Goal: Entertainment & Leisure: Browse casually

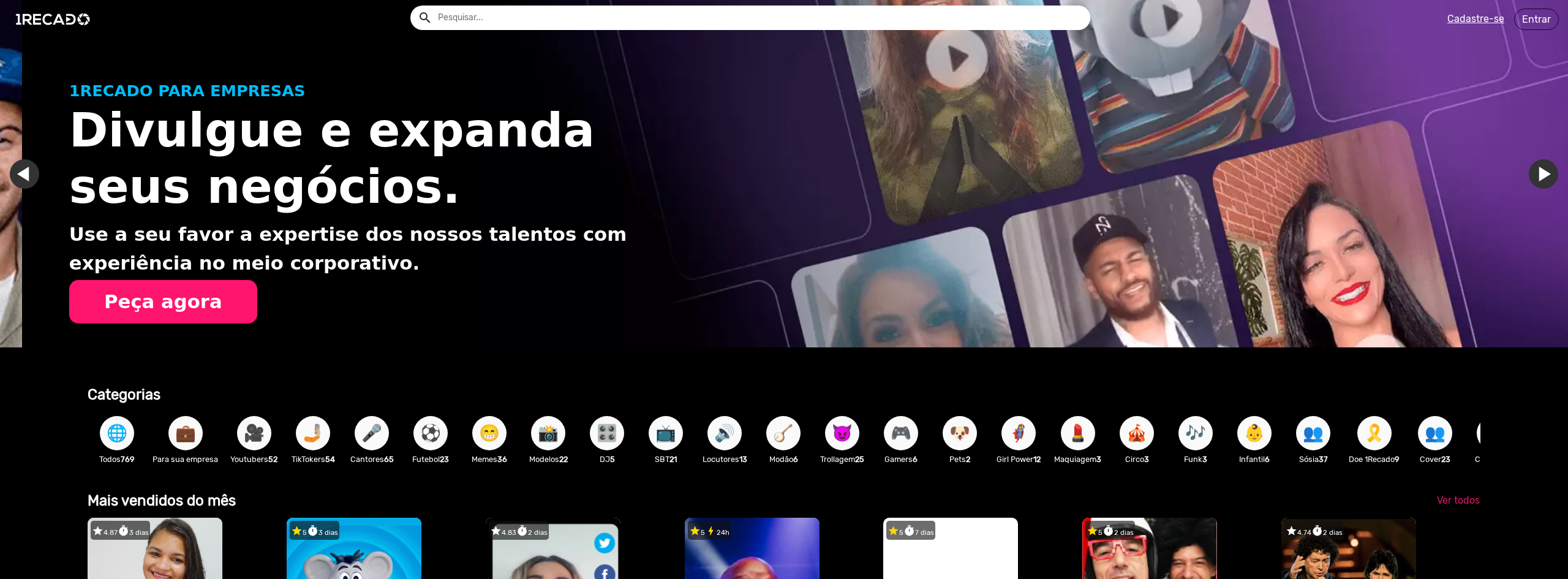
scroll to position [0, 1559]
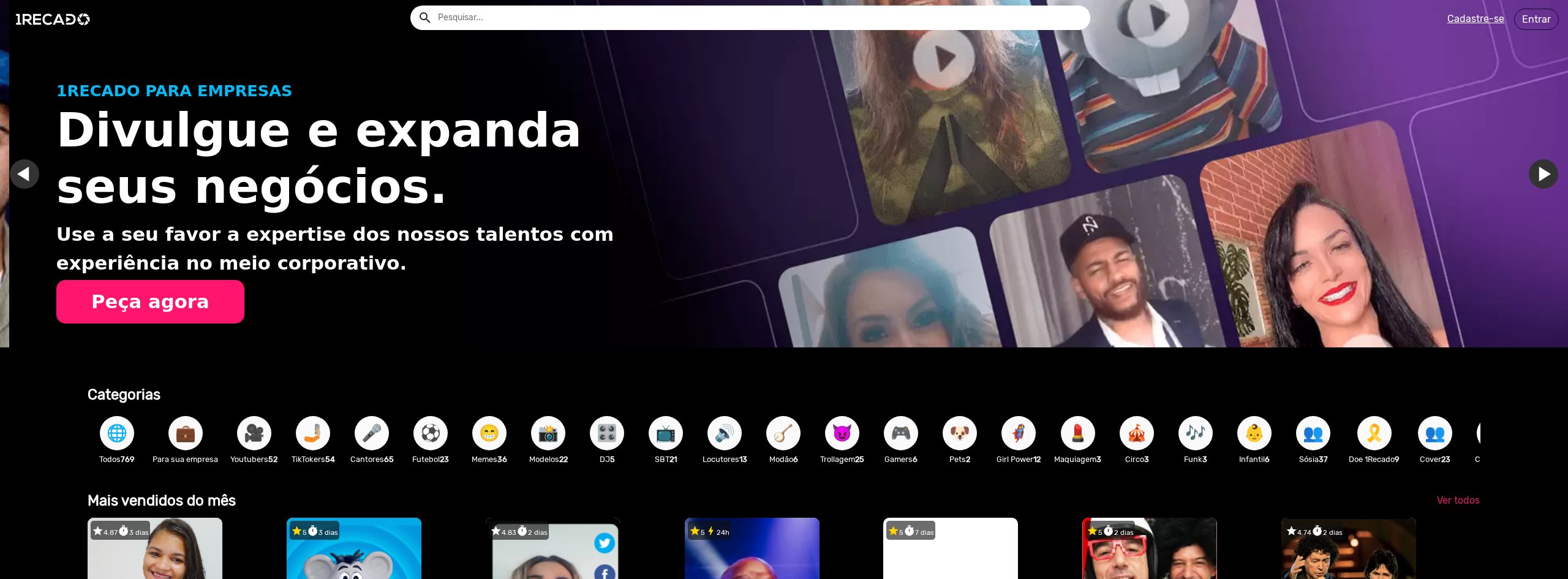
click at [379, 437] on span "🎤" at bounding box center [372, 433] width 21 height 35
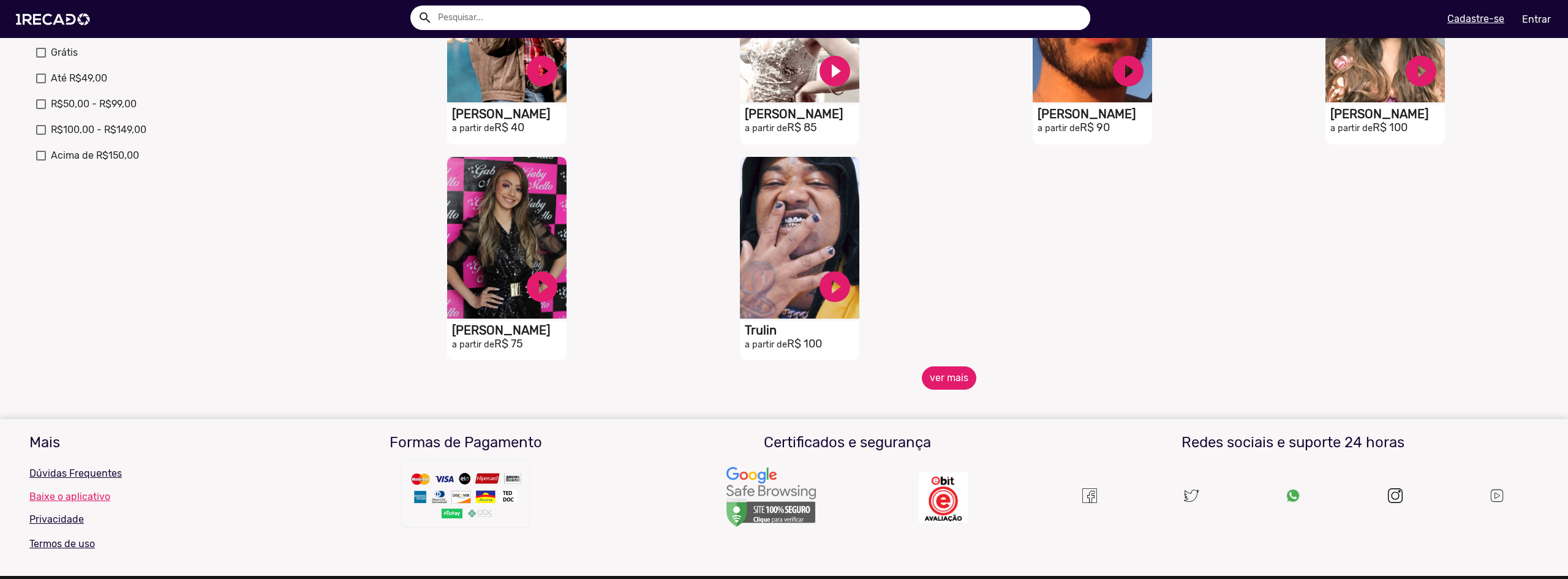
click at [953, 382] on button "ver mais" at bounding box center [949, 378] width 54 height 23
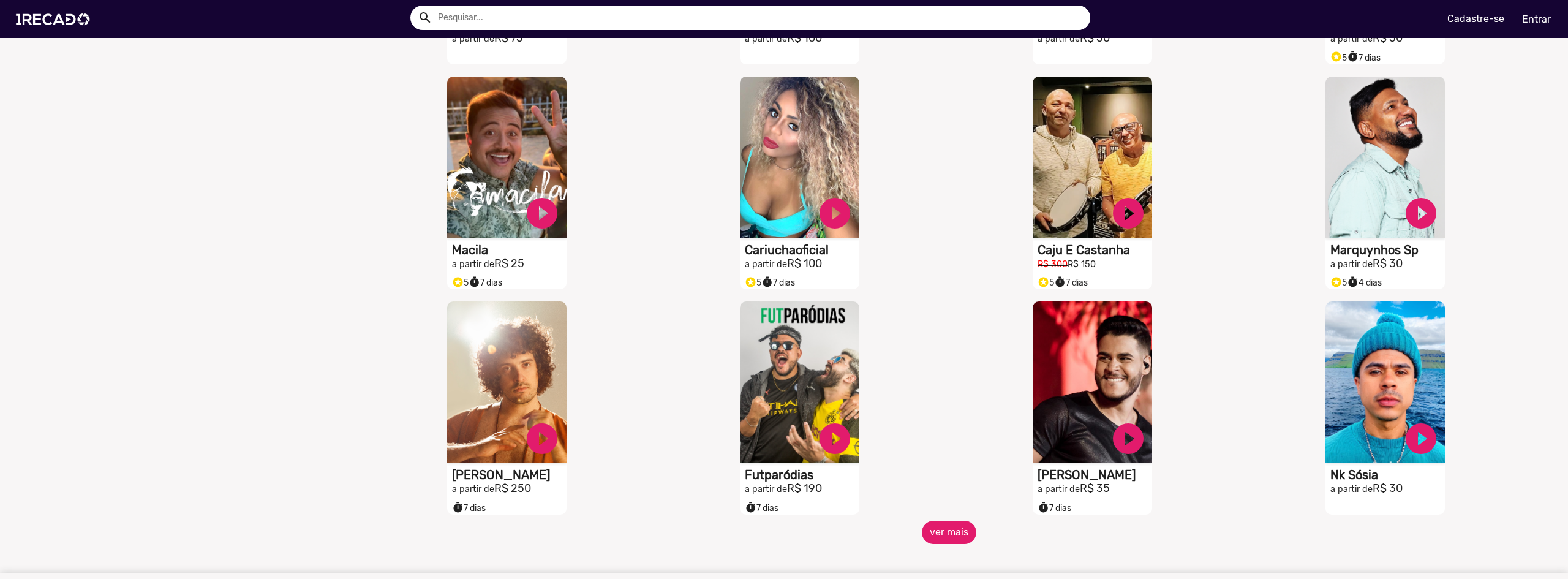
scroll to position [735, 0]
click at [964, 543] on button "ver mais" at bounding box center [949, 532] width 54 height 23
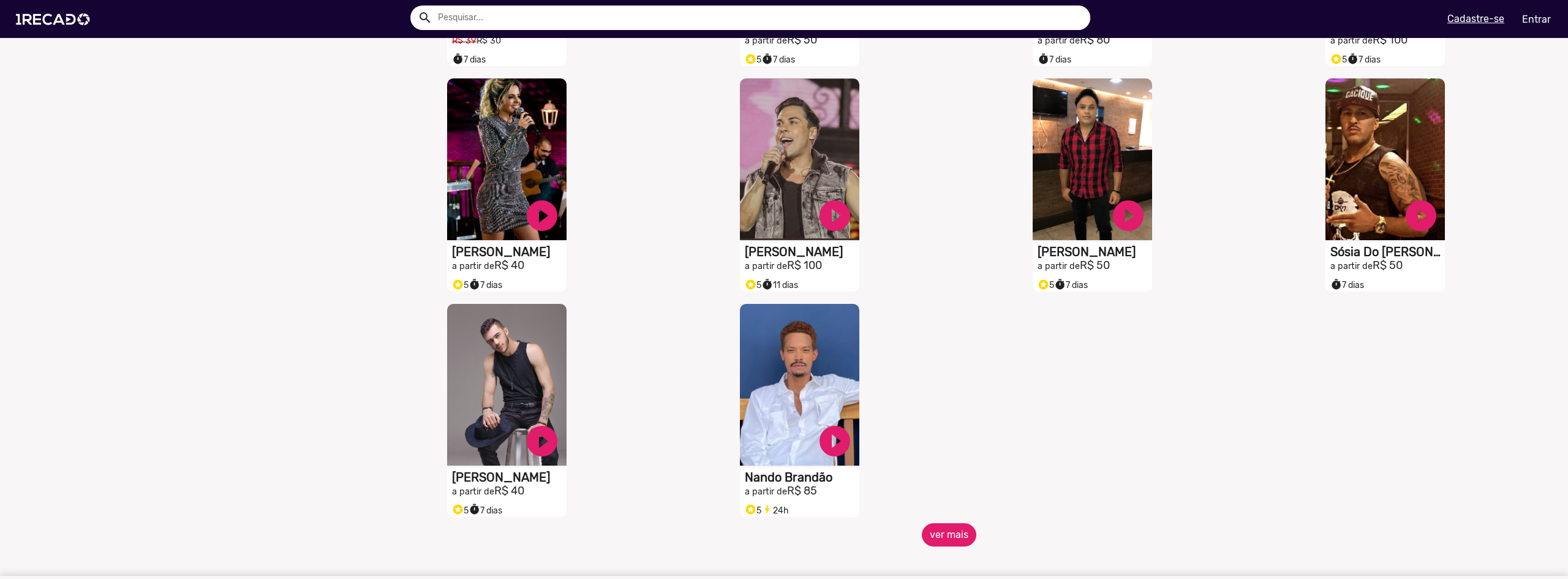
scroll to position [1409, 0]
click at [946, 546] on button "ver mais" at bounding box center [949, 535] width 54 height 23
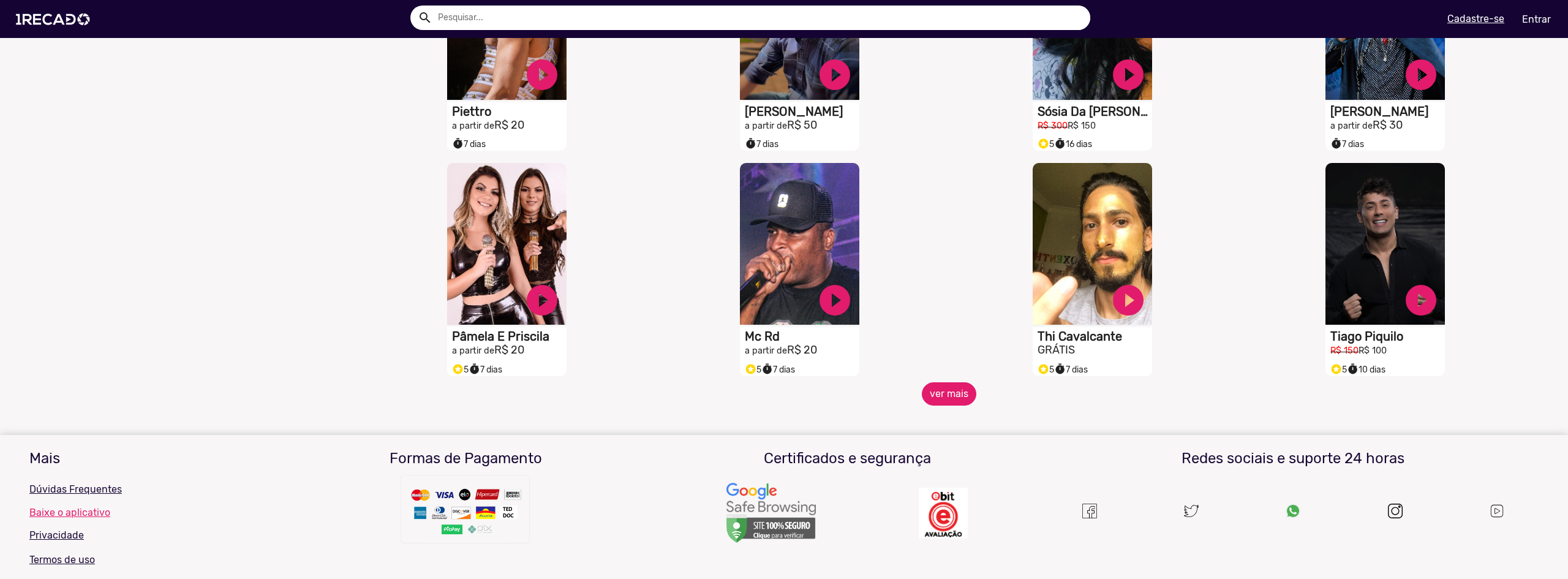
scroll to position [2022, 0]
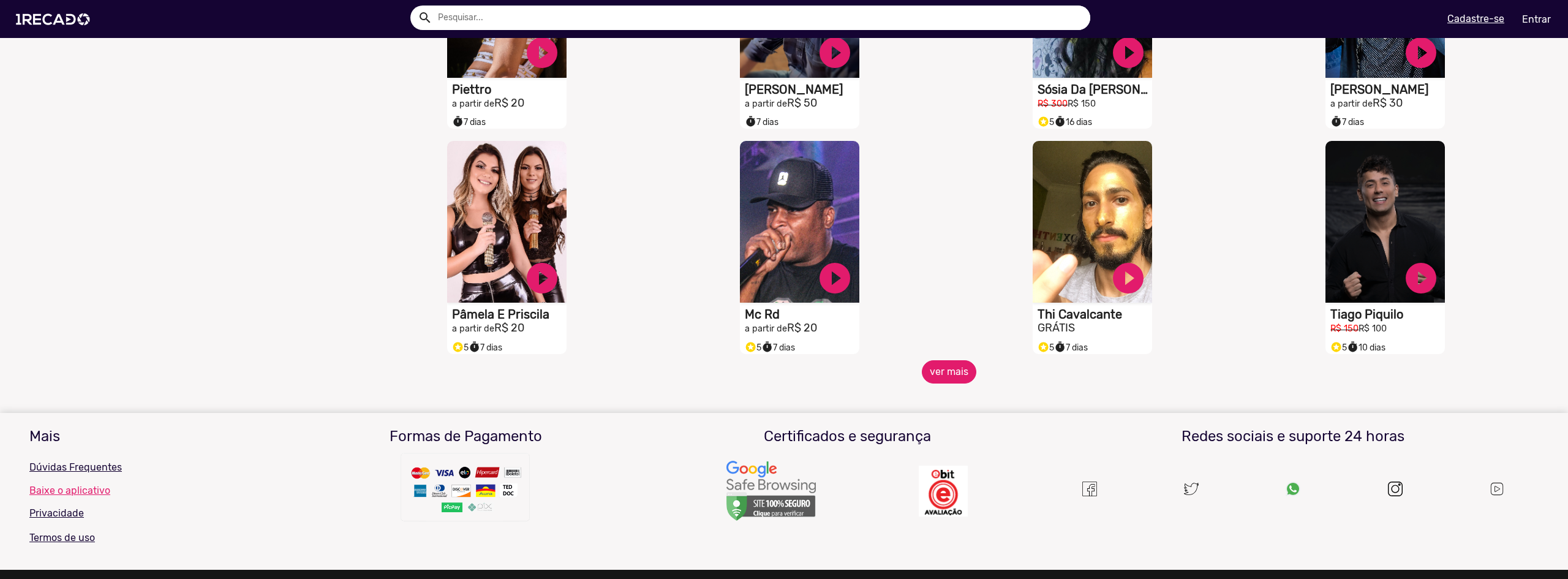
click at [930, 378] on button "ver mais" at bounding box center [949, 372] width 54 height 23
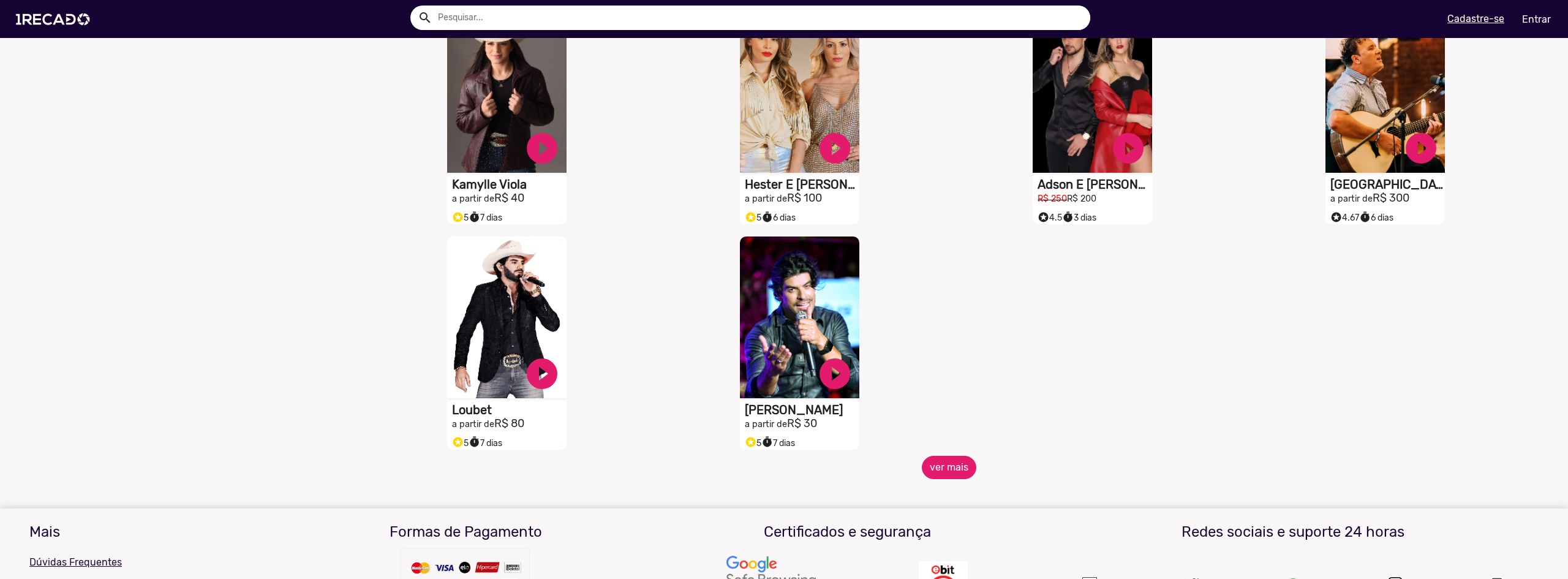
scroll to position [2634, 0]
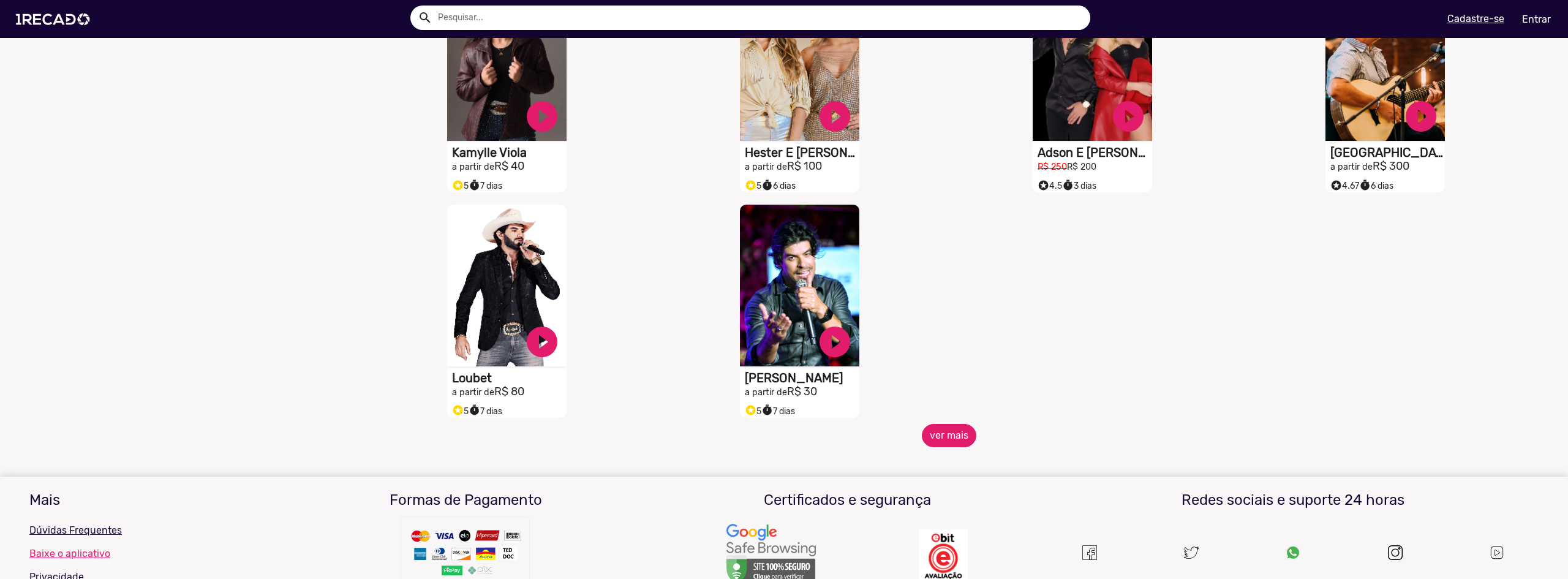
click at [943, 439] on button "ver mais" at bounding box center [949, 436] width 54 height 23
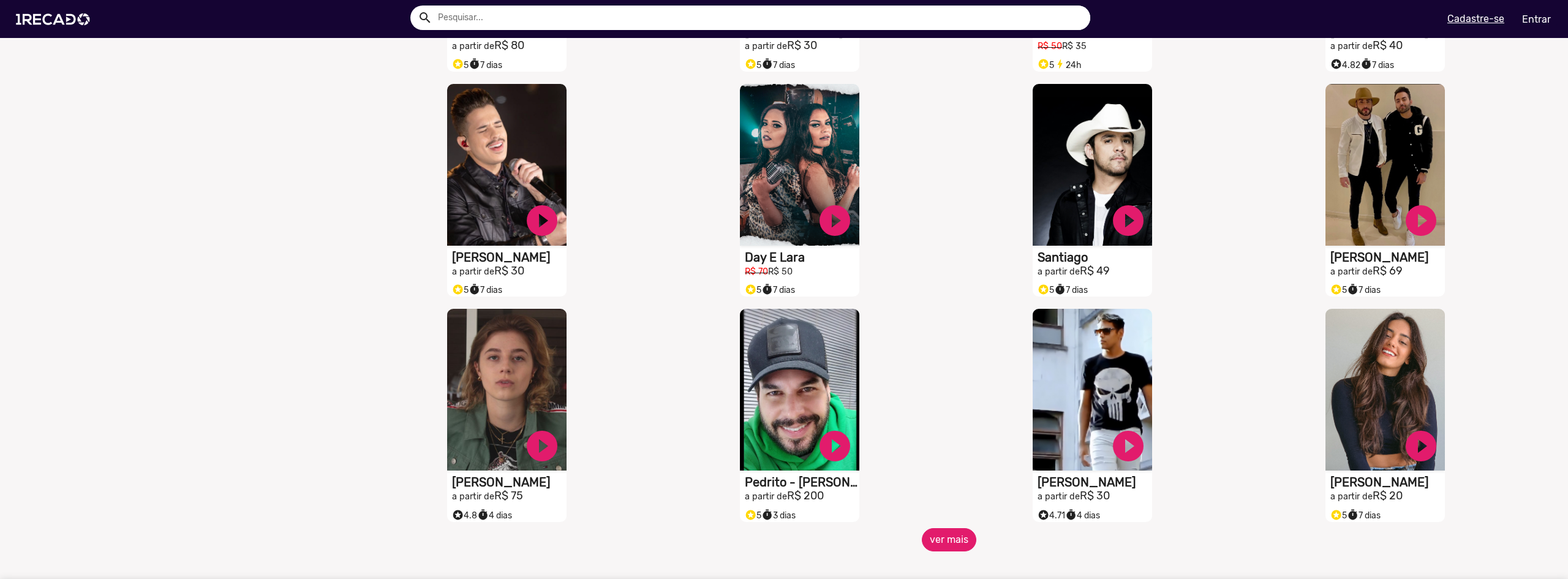
scroll to position [3002, 0]
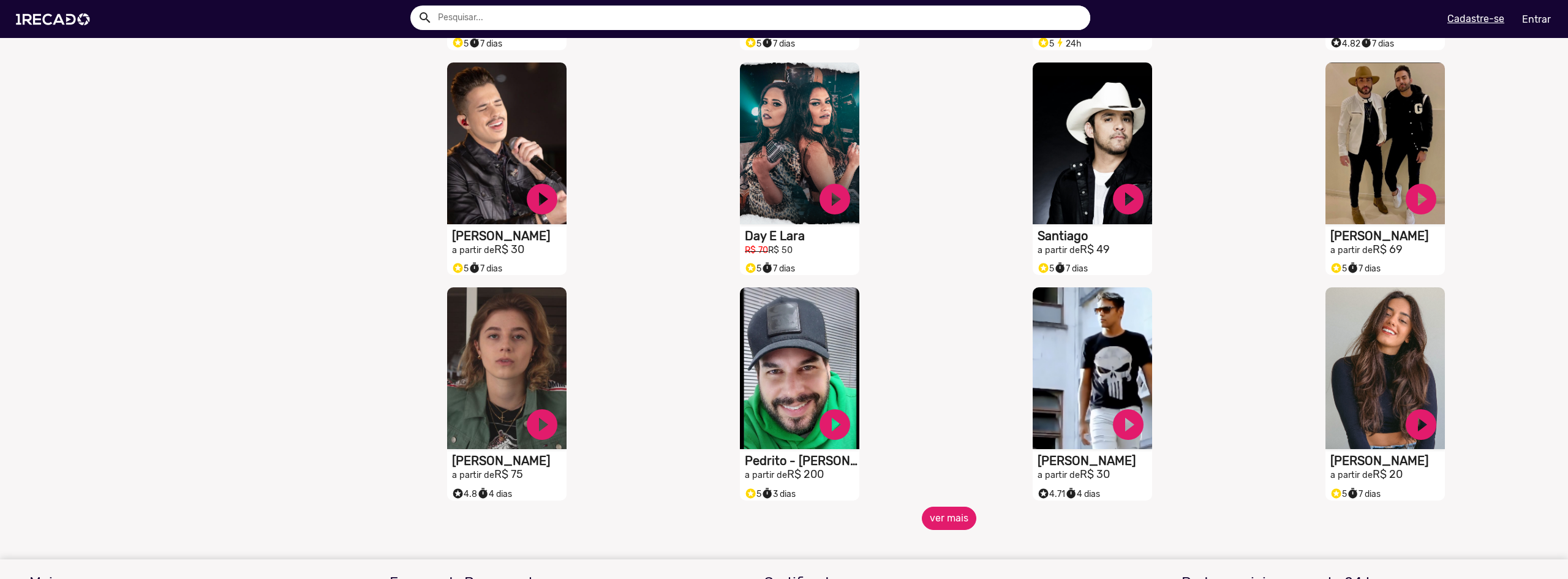
click at [951, 526] on button "ver mais" at bounding box center [949, 518] width 54 height 23
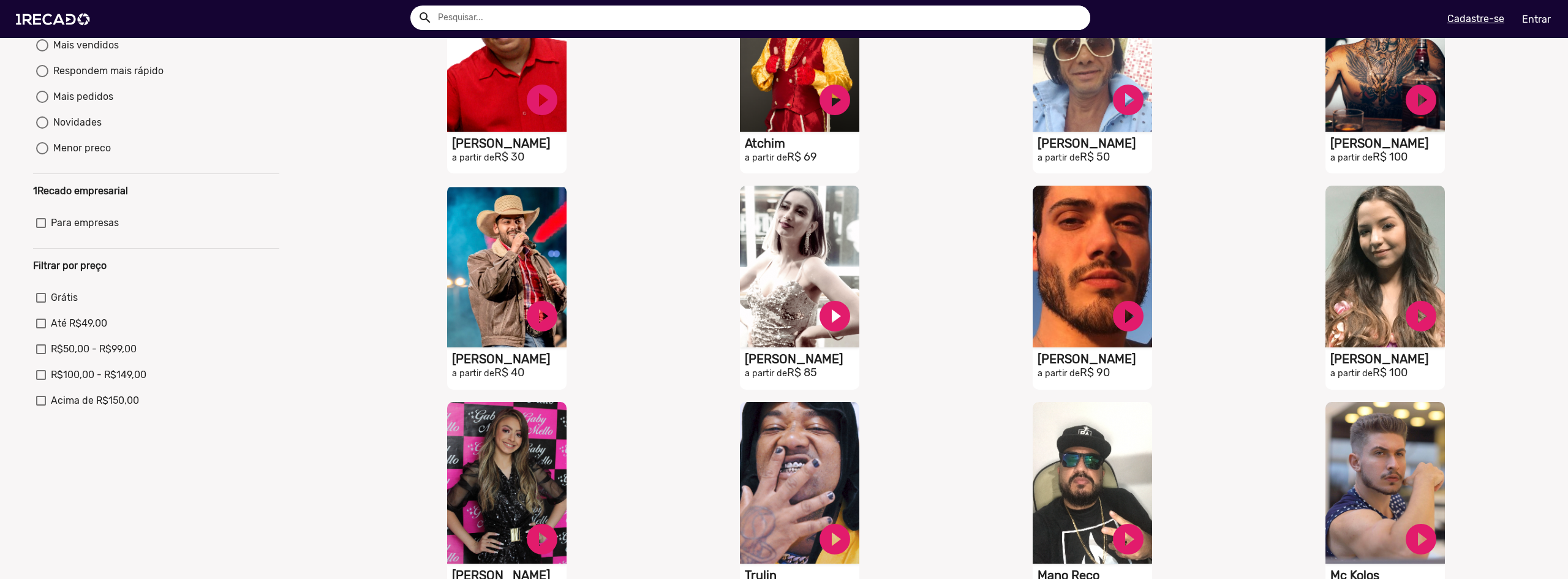
scroll to position [0, 0]
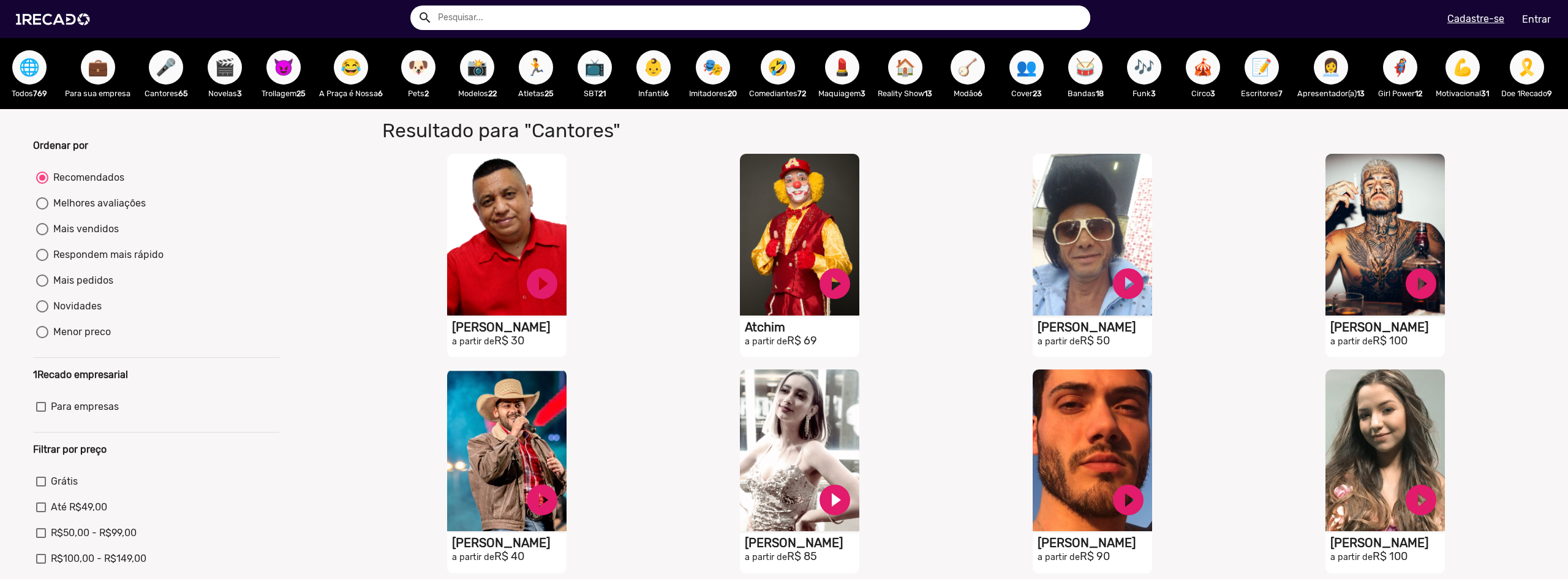
click at [548, 66] on button "🏃" at bounding box center [536, 67] width 35 height 35
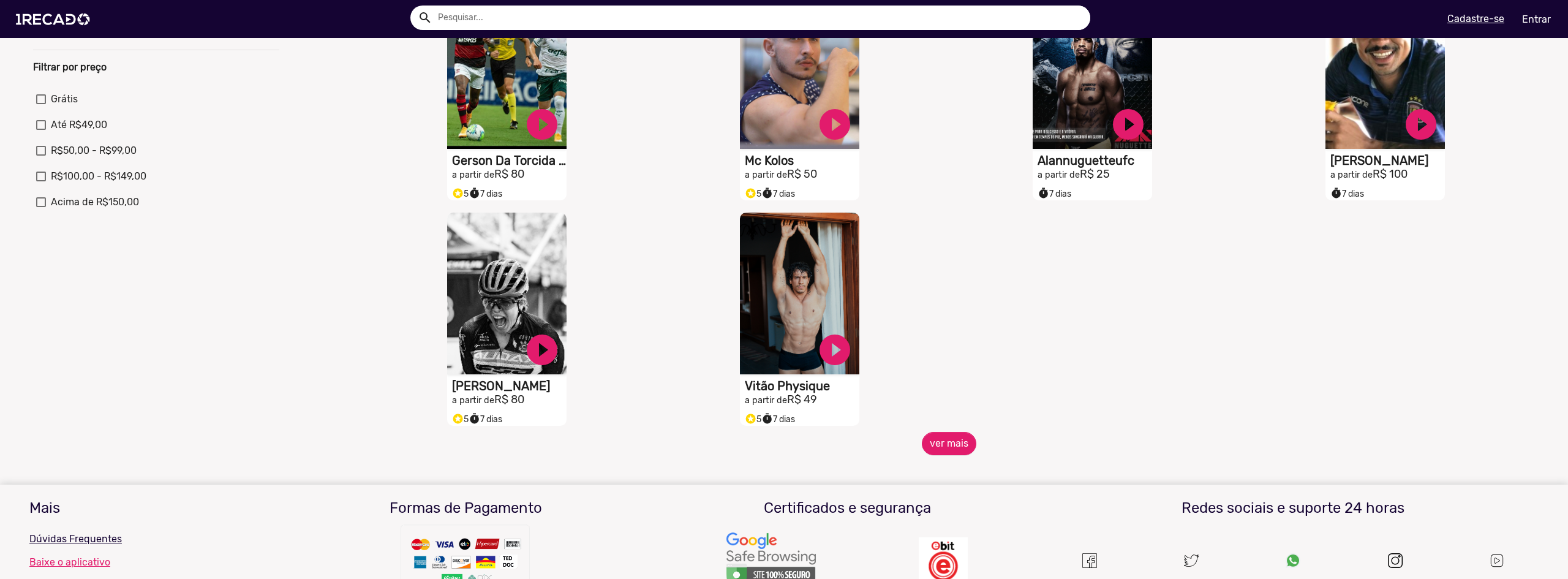
scroll to position [429, 0]
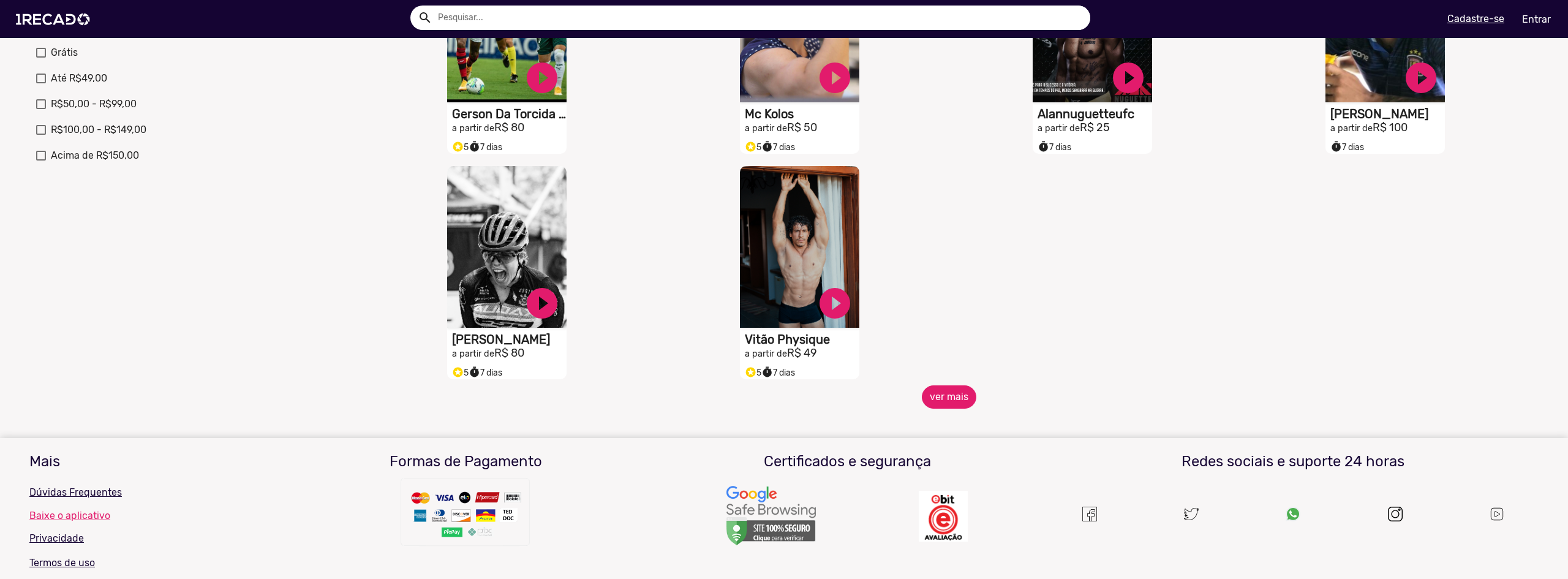
click at [964, 406] on button "ver mais" at bounding box center [949, 397] width 54 height 23
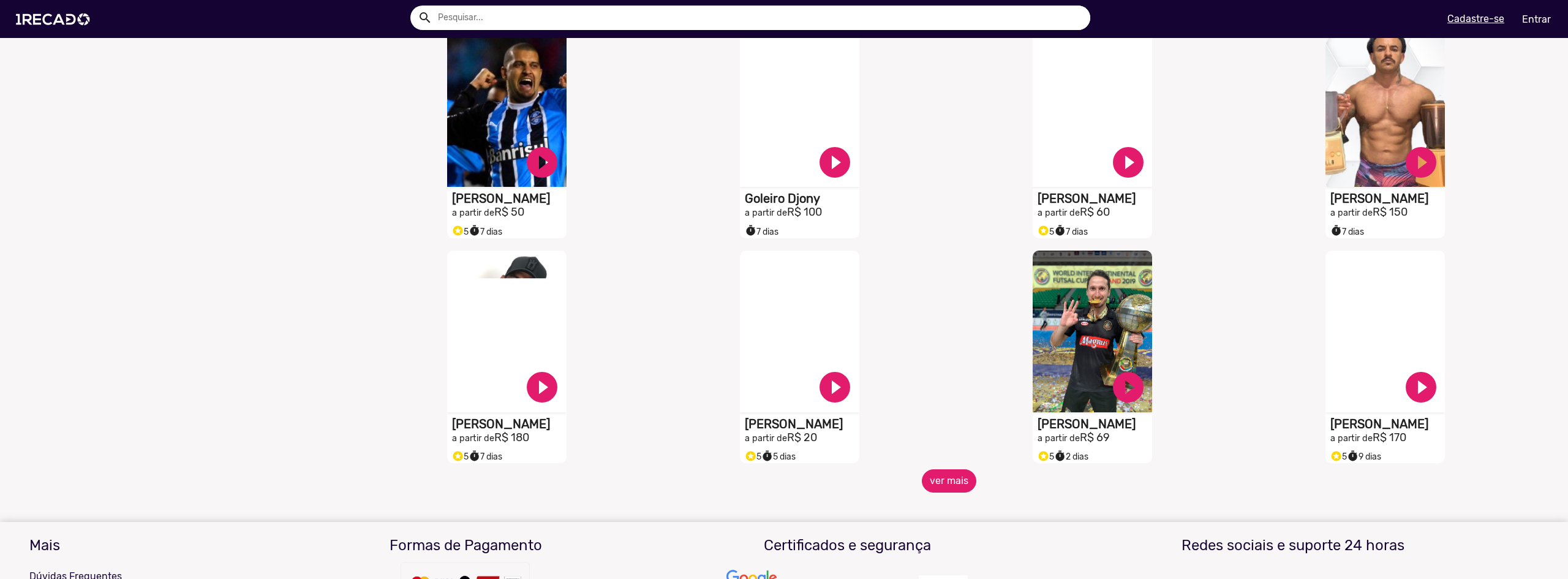
scroll to position [797, 0]
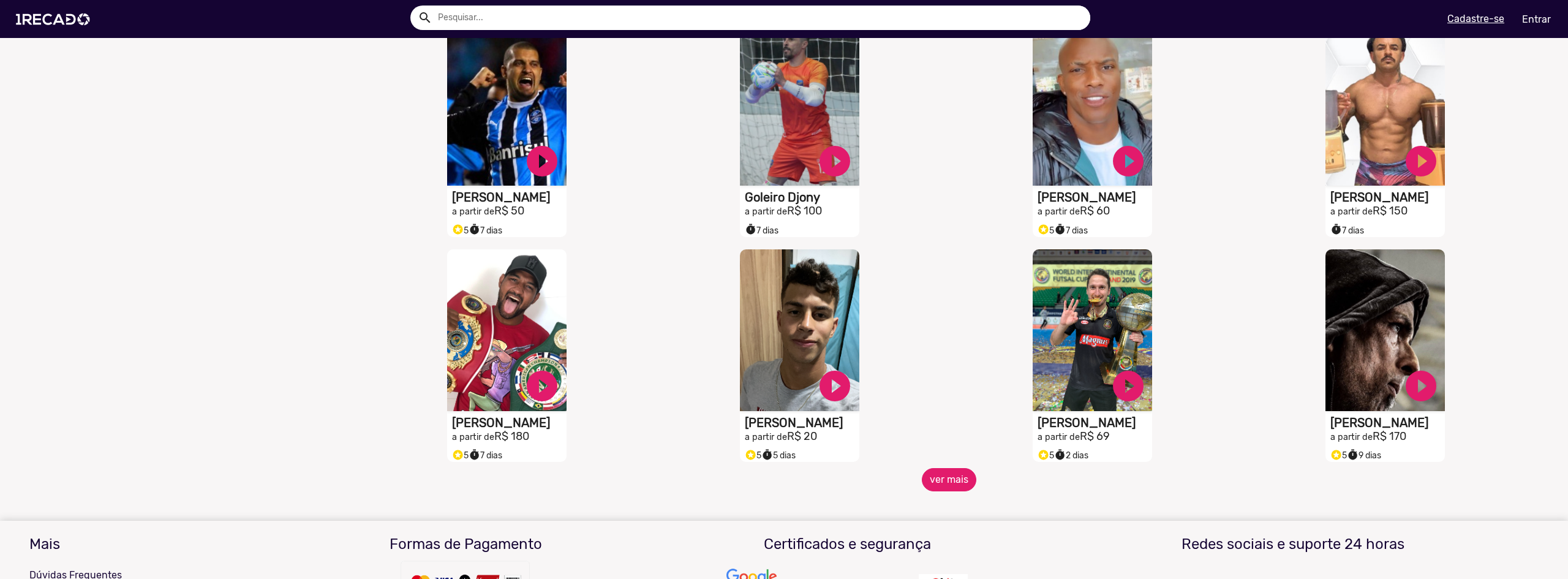
click at [941, 491] on button "ver mais" at bounding box center [949, 480] width 54 height 23
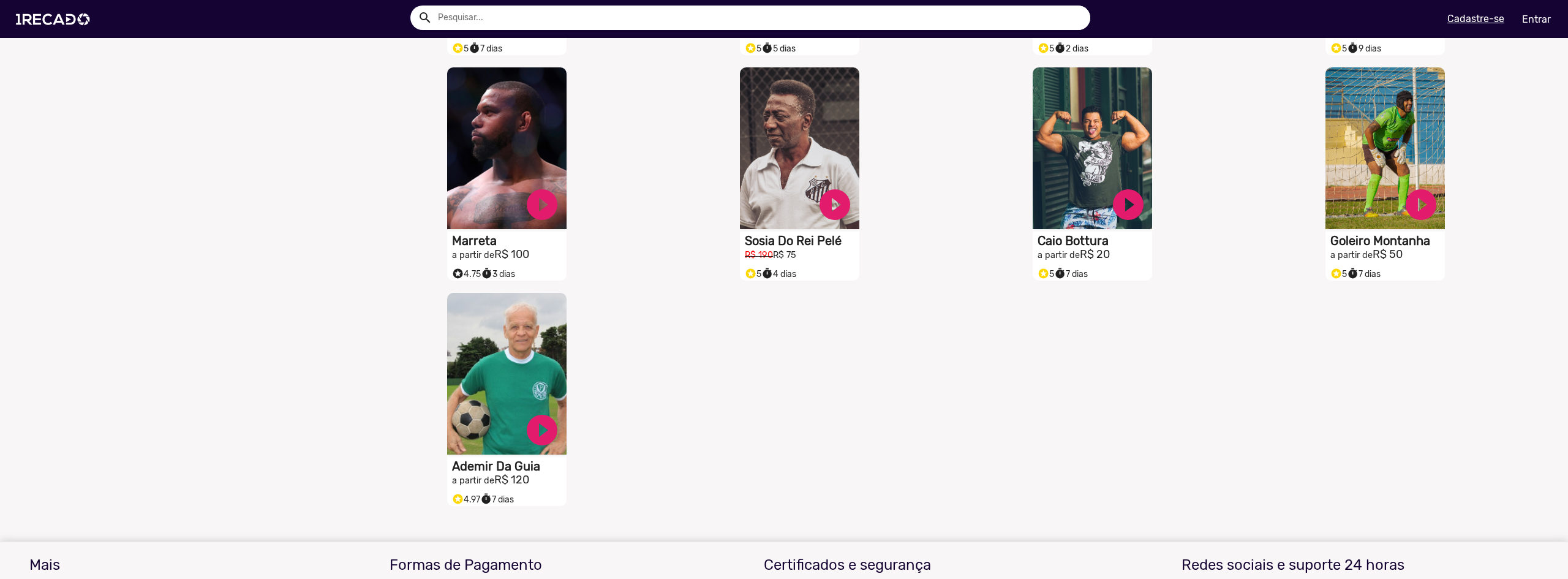
scroll to position [1225, 0]
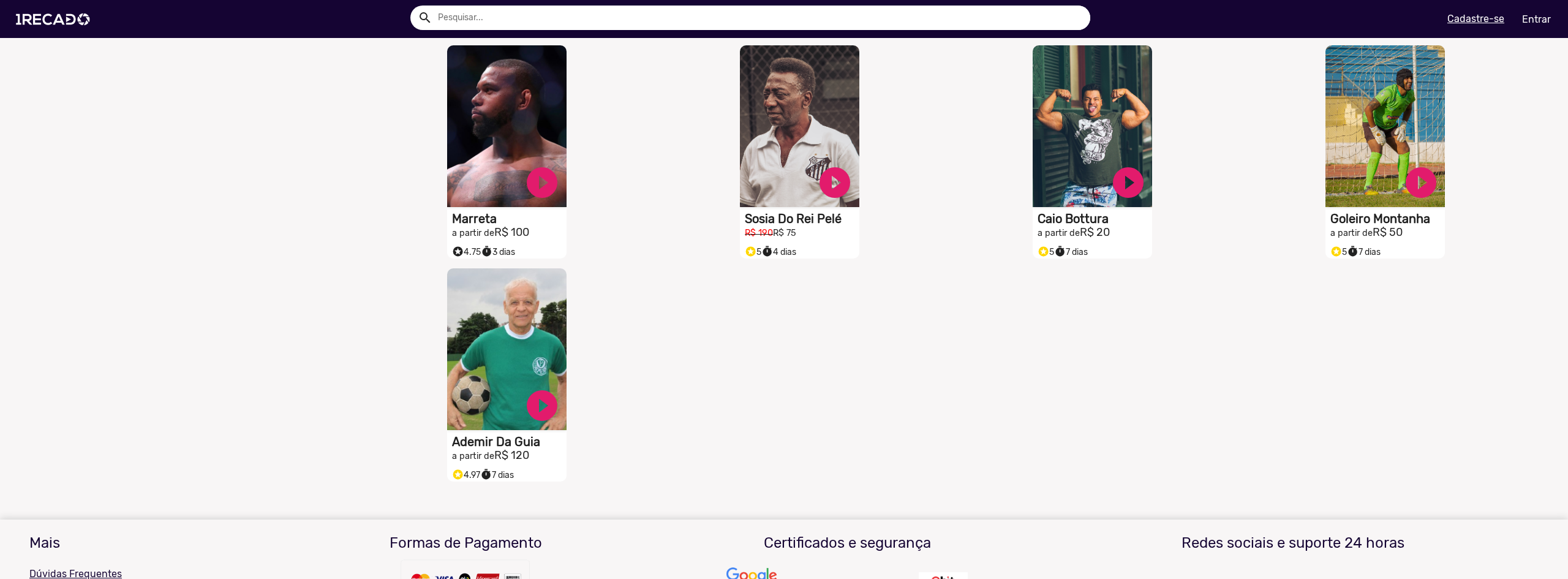
click at [515, 350] on video "S1RECADO vídeos dedicados para fãs e empresas" at bounding box center [507, 349] width 119 height 162
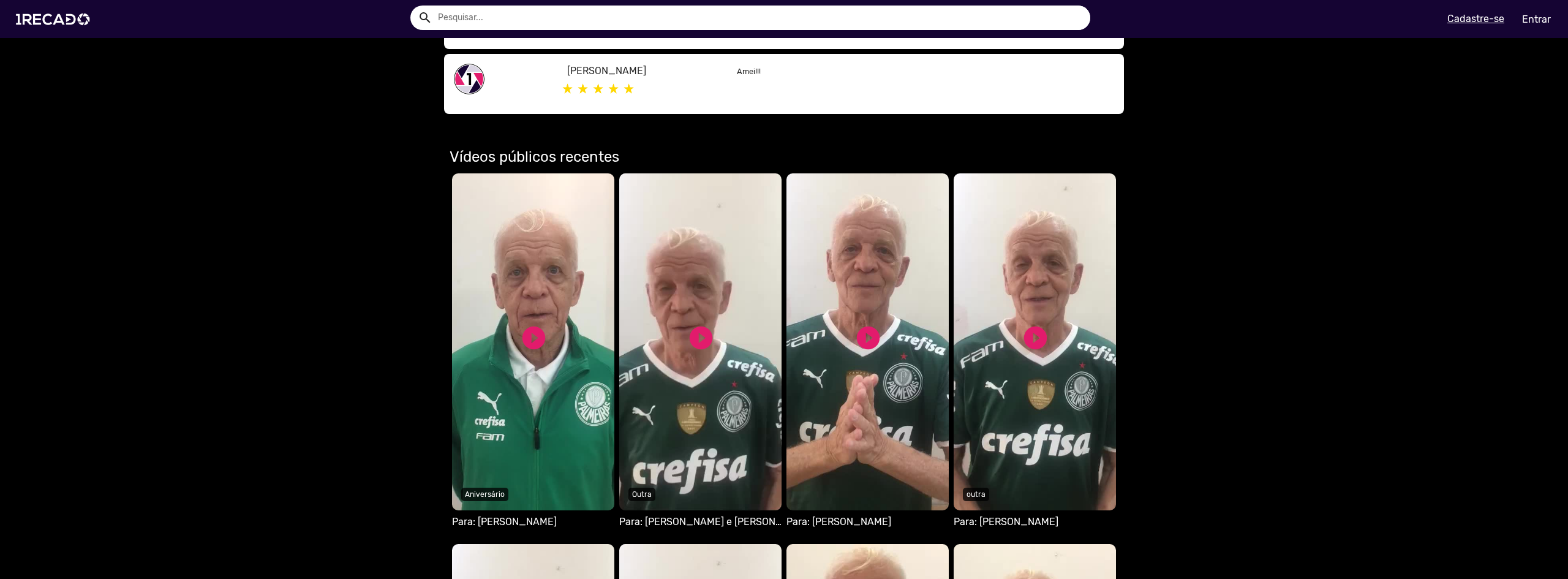
scroll to position [612, 0]
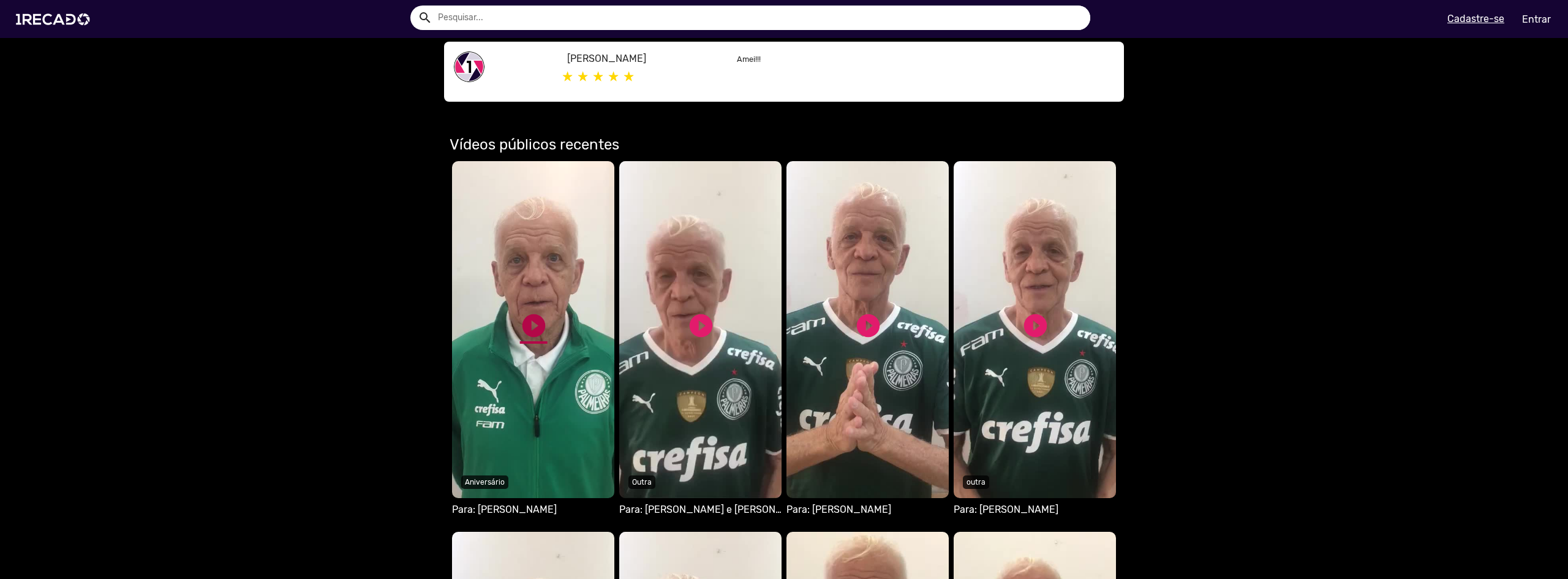
click at [531, 331] on link "play_circle_filled" at bounding box center [534, 326] width 28 height 28
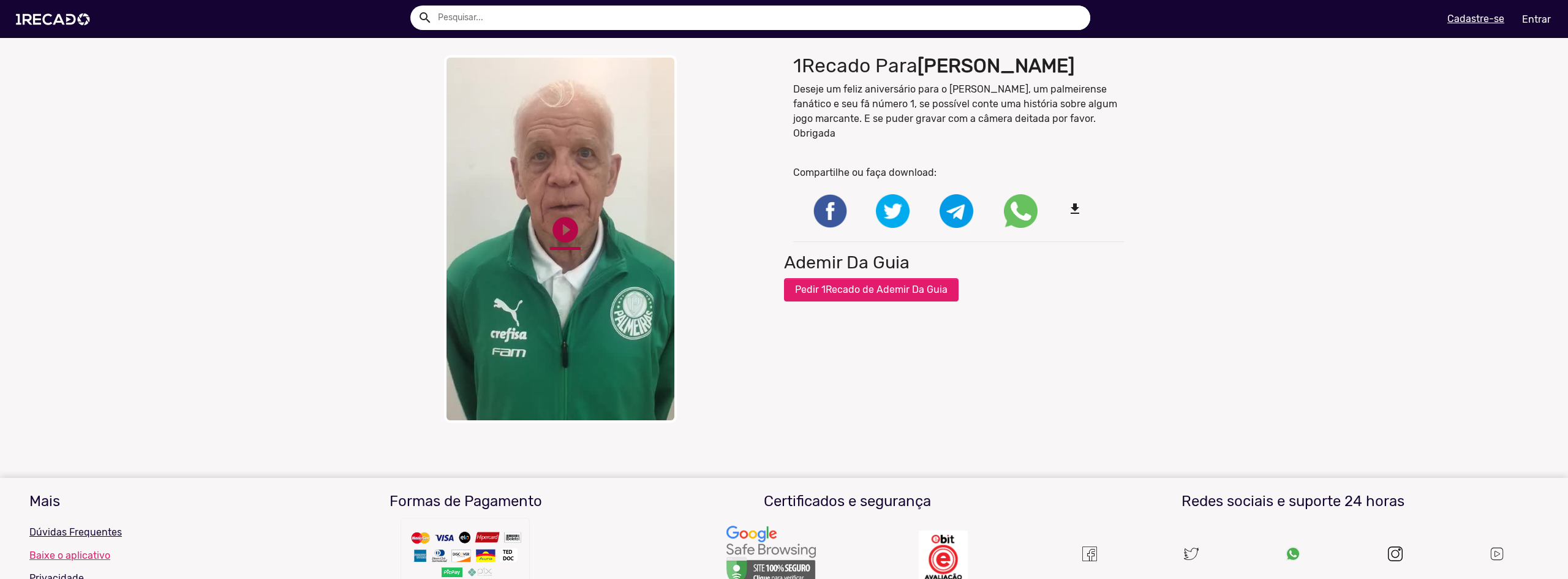
click at [550, 229] on link "play_circle_filled" at bounding box center [565, 230] width 31 height 31
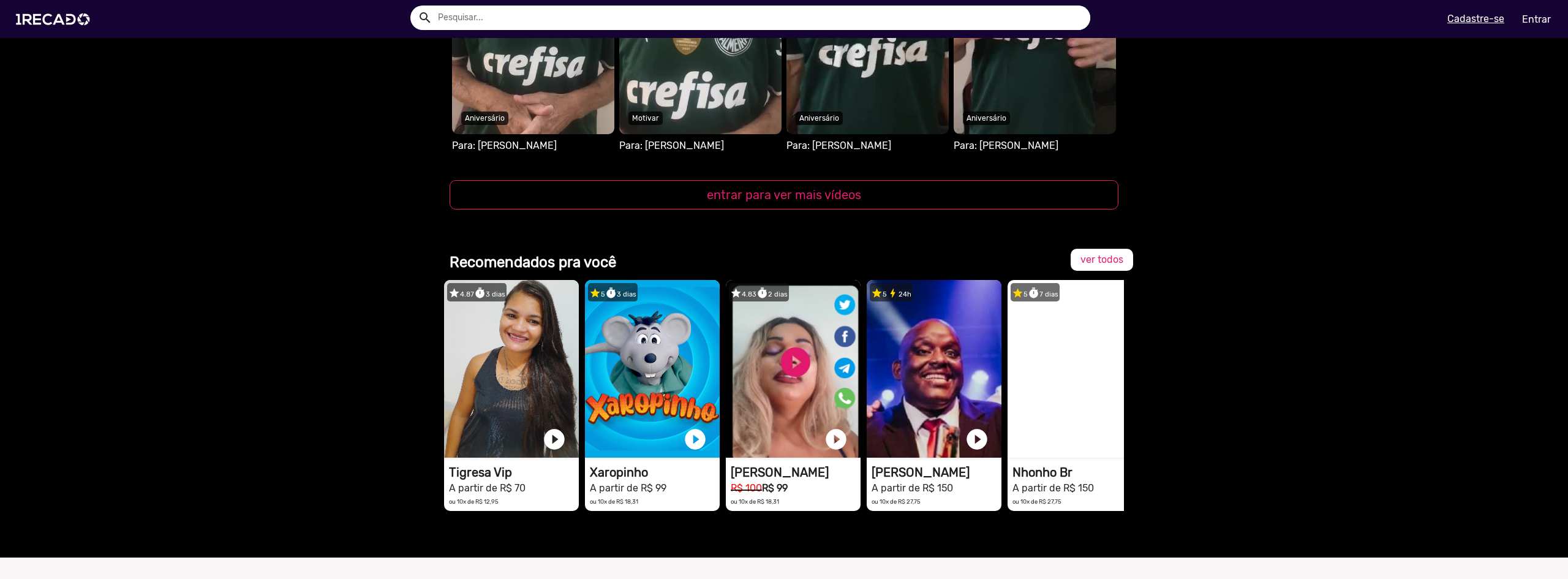
scroll to position [1348, 0]
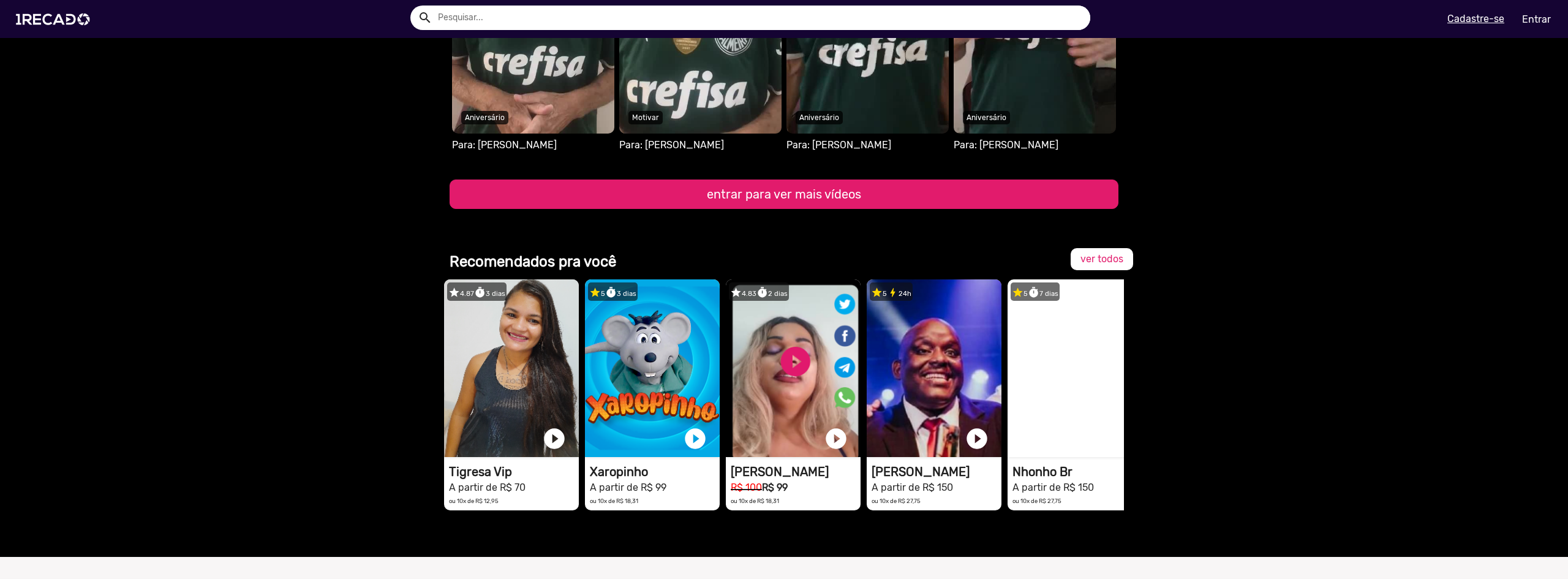
click at [816, 198] on button "entrar para ver mais vídeos" at bounding box center [784, 194] width 669 height 30
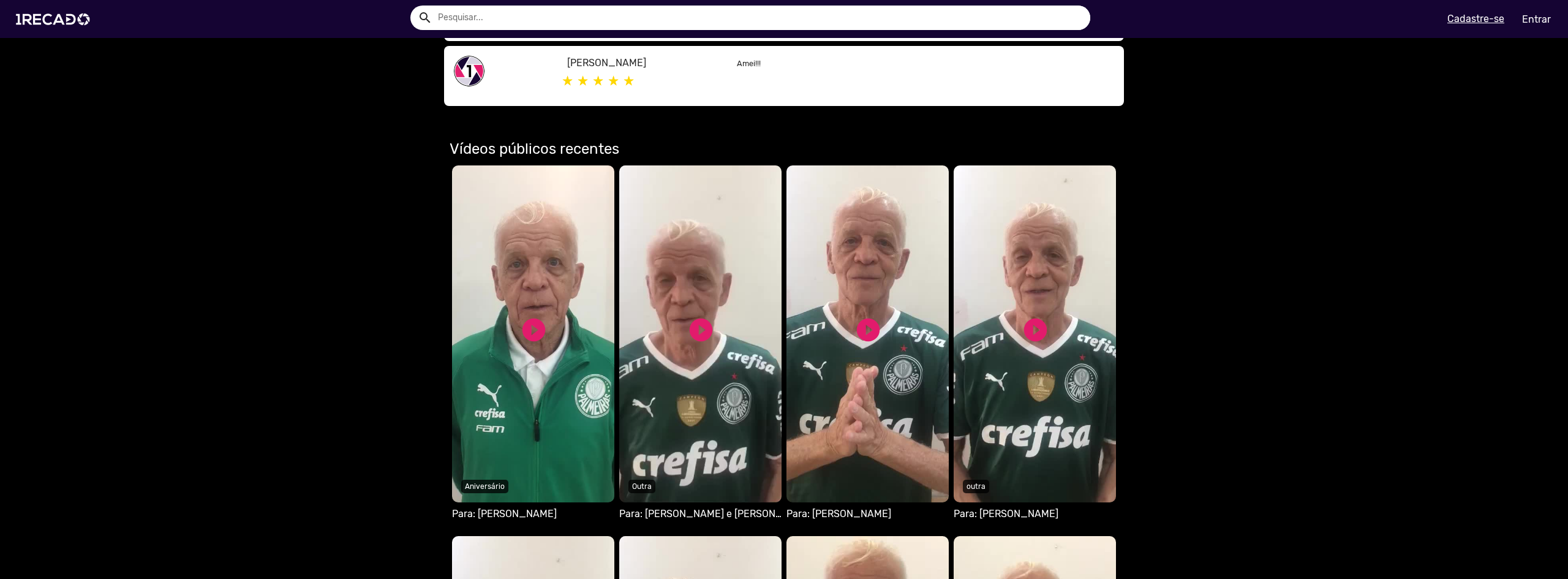
scroll to position [612, 0]
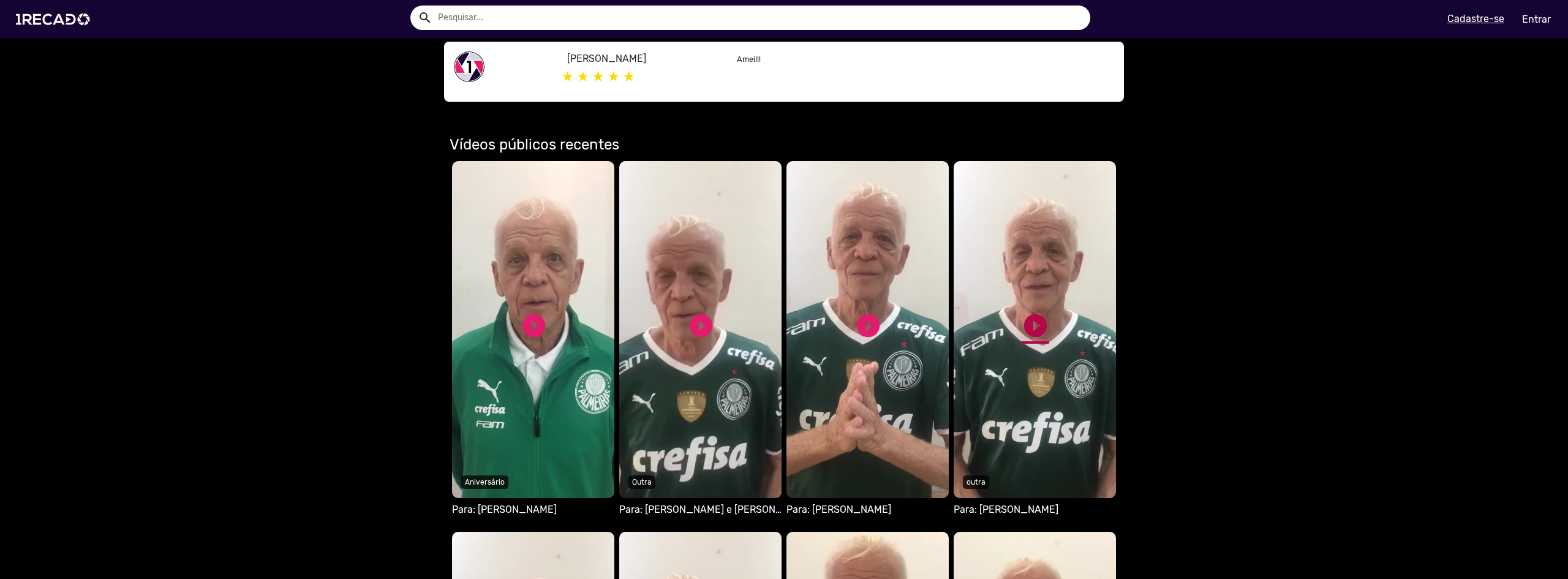
click at [1035, 329] on link "play_circle_filled" at bounding box center [1035, 326] width 28 height 28
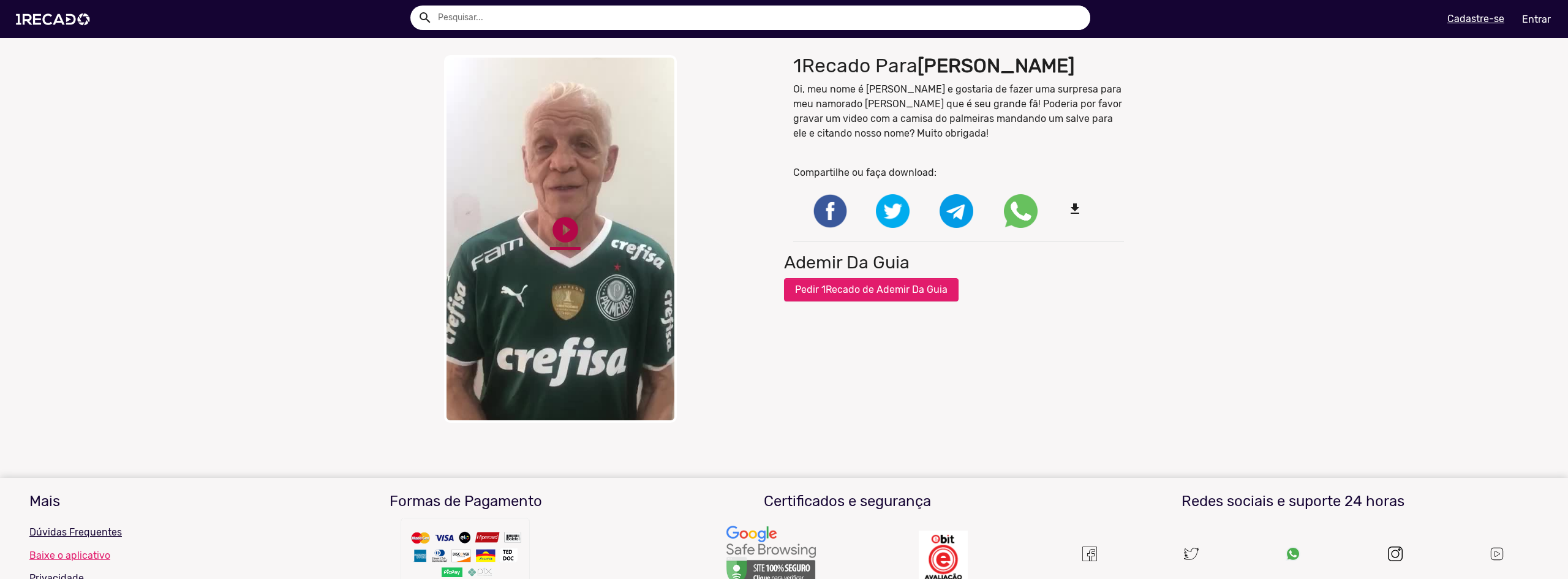
click at [562, 227] on link "play_circle_filled" at bounding box center [565, 230] width 31 height 31
click at [558, 232] on link "pause_circle" at bounding box center [565, 230] width 31 height 31
click at [454, 32] on div "Recado recebido search" at bounding box center [397, 19] width 775 height 52
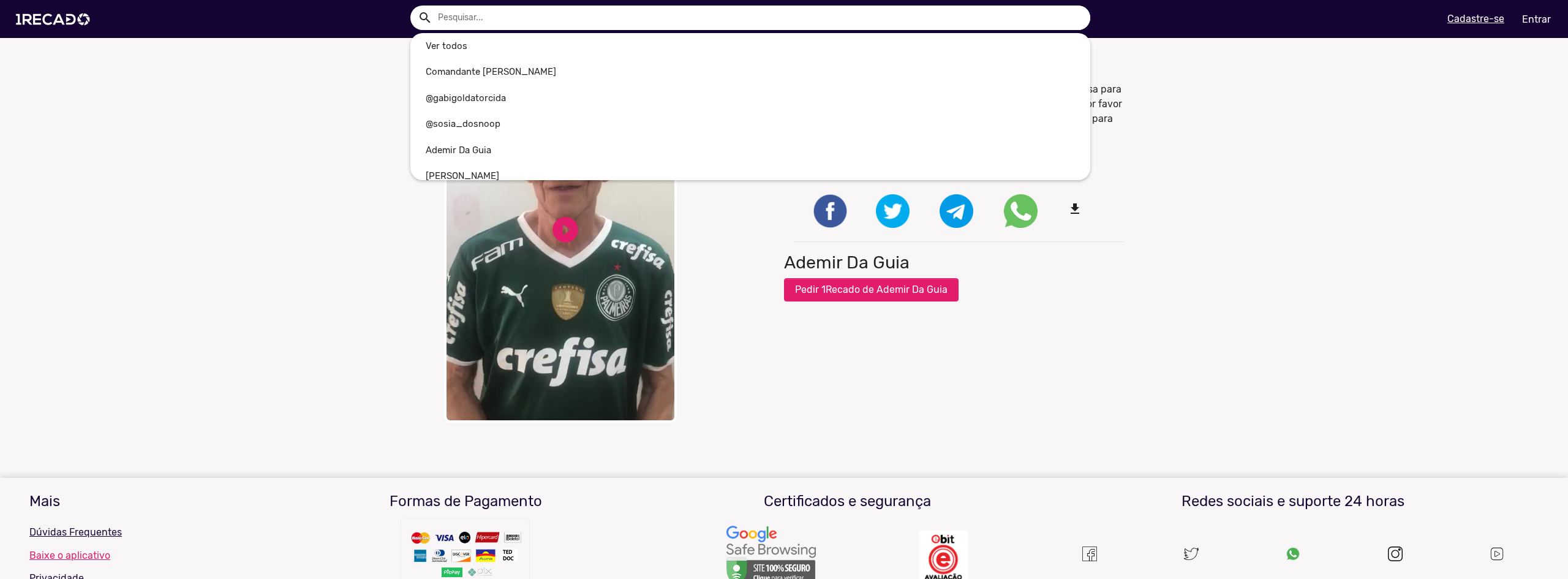
click at [460, 20] on input "text" at bounding box center [759, 18] width 662 height 25
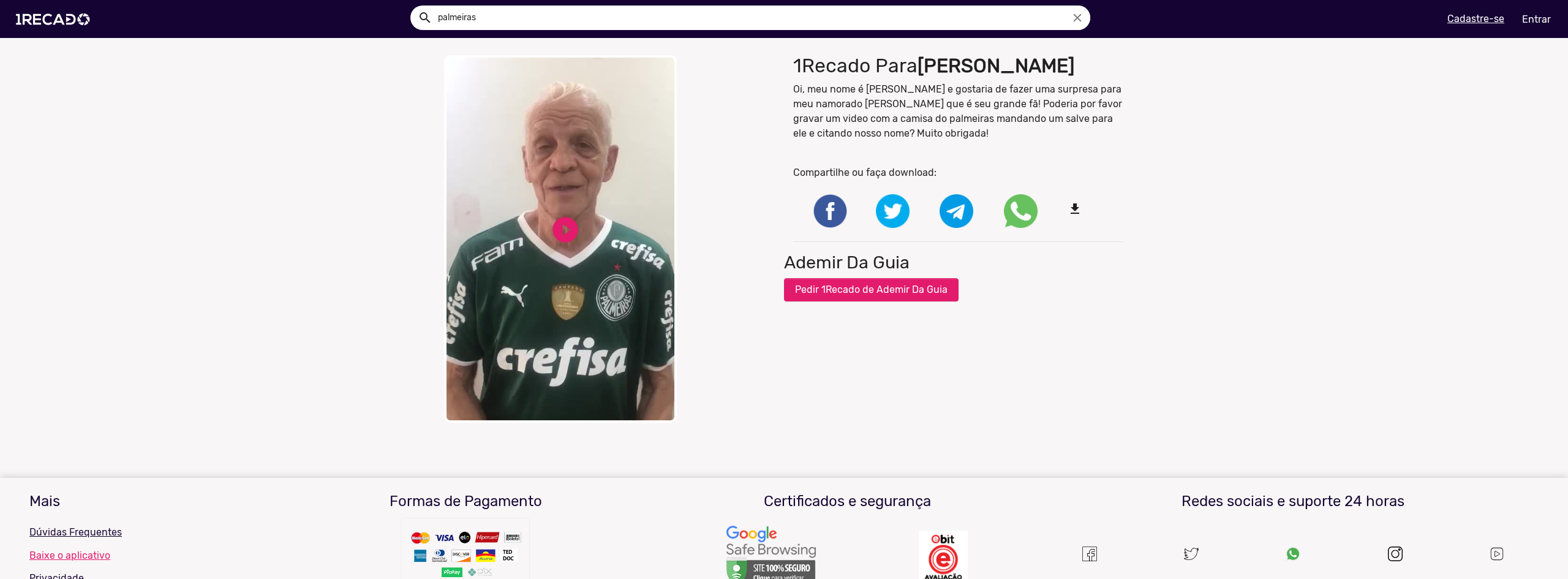
type input "palmeiras"
click at [413, 6] on button "search" at bounding box center [424, 17] width 22 height 22
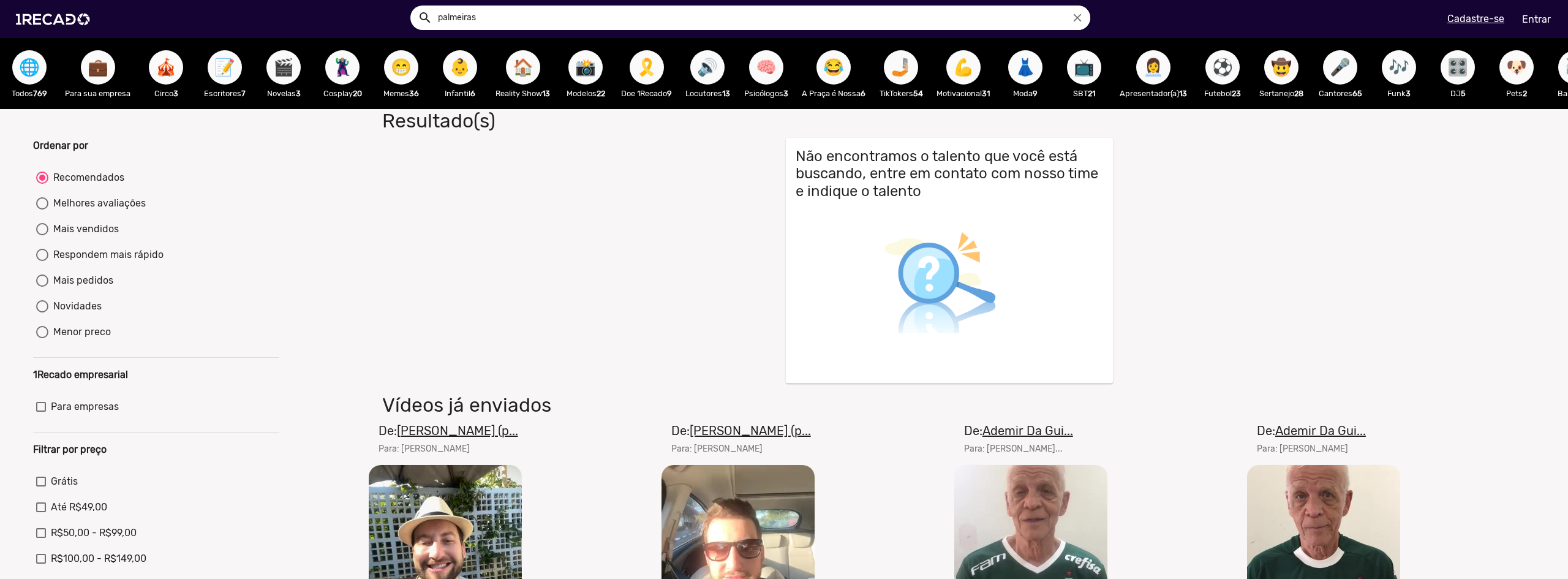
drag, startPoint x: 1567, startPoint y: 129, endPoint x: 1567, endPoint y: 190, distance: 61.0
click at [1567, 190] on div at bounding box center [784, 289] width 1568 height 579
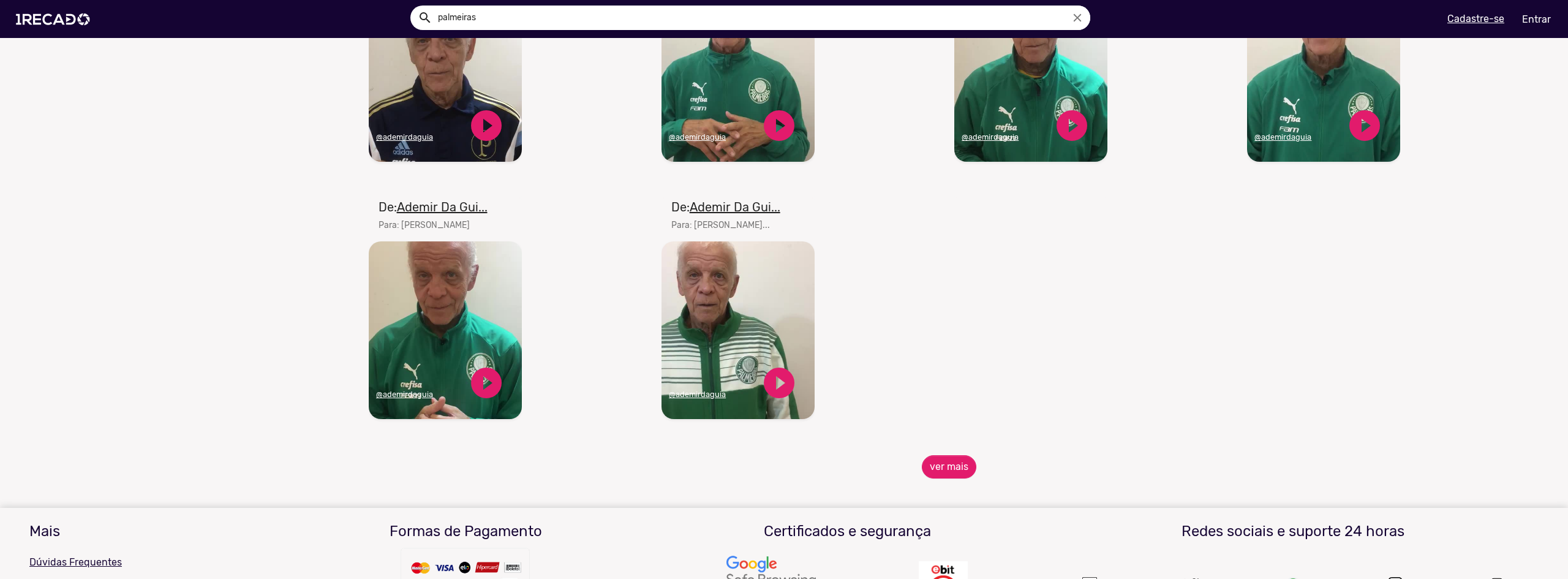
scroll to position [742, 0]
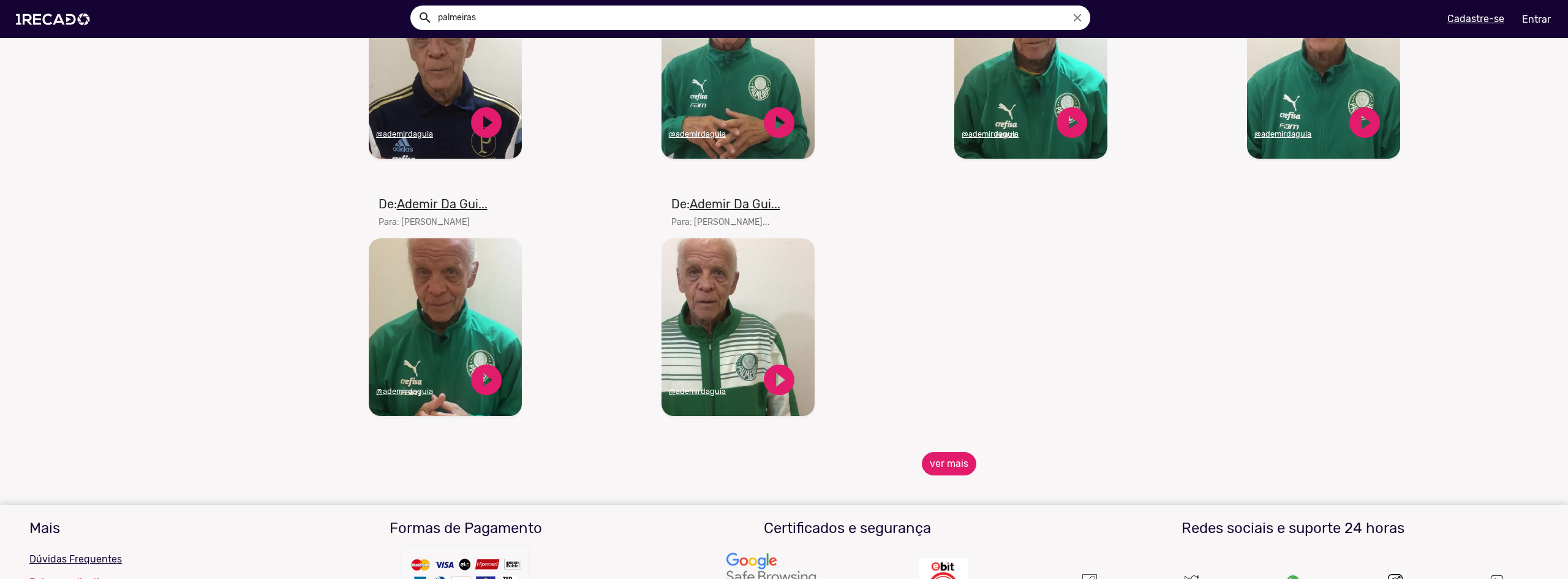
click at [946, 467] on button "ver mais" at bounding box center [949, 464] width 54 height 23
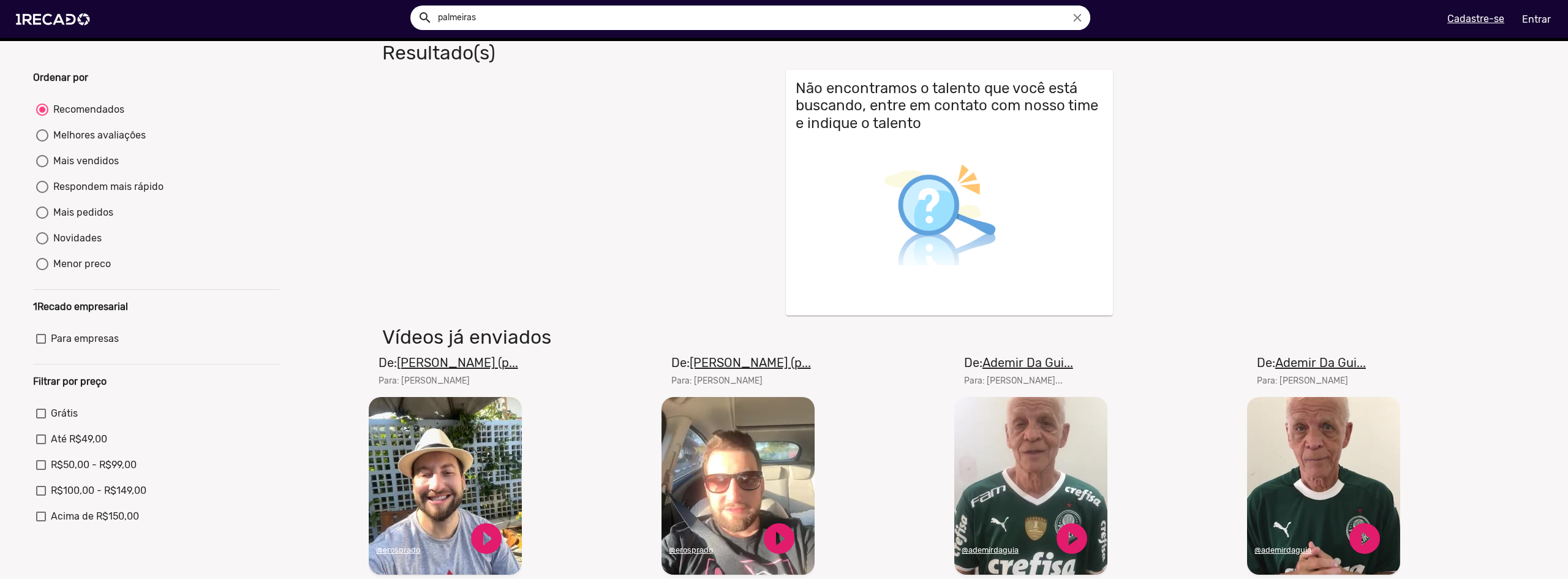
scroll to position [67, 0]
click at [67, 18] on img at bounding box center [56, 19] width 93 height 52
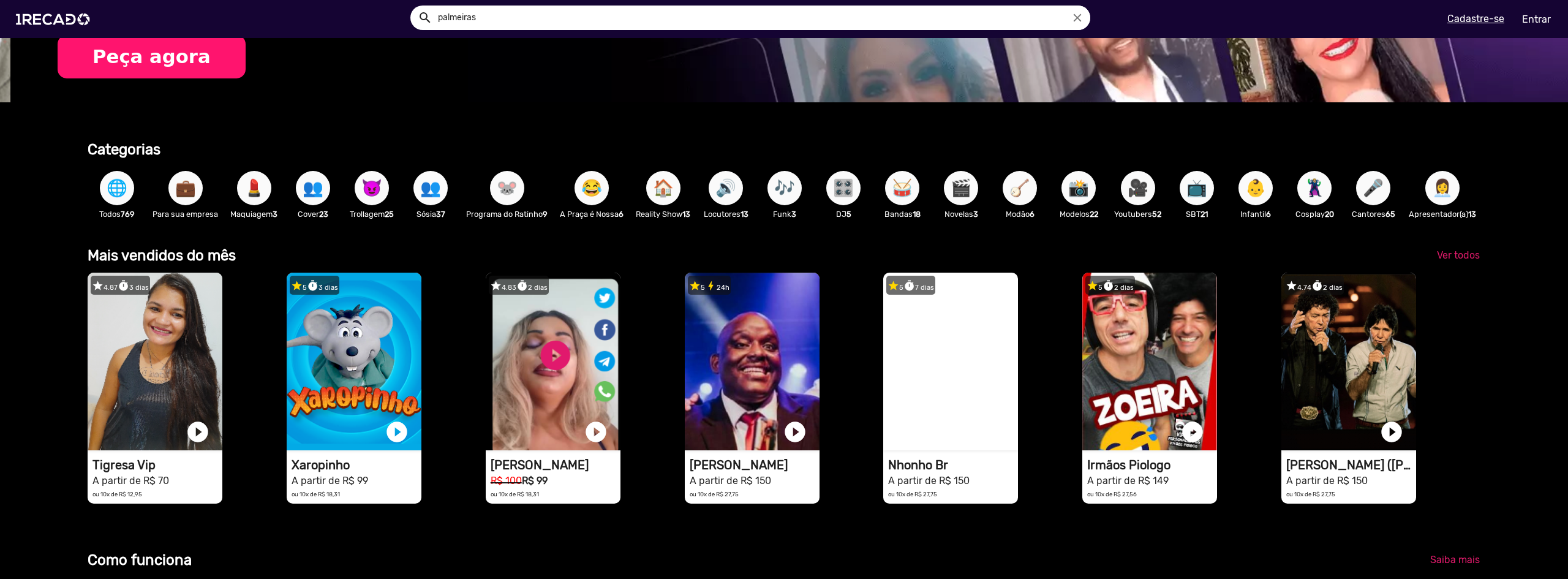
scroll to position [0, 1559]
click at [600, 196] on span "😂" at bounding box center [592, 188] width 21 height 35
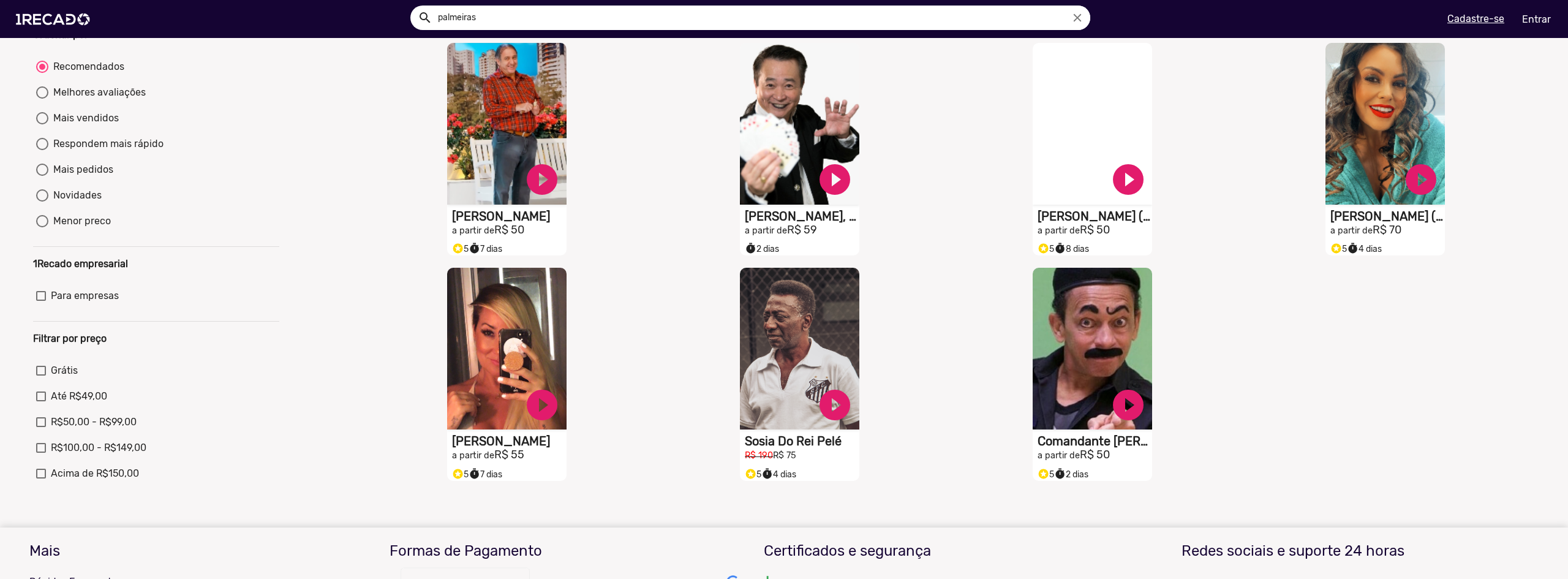
scroll to position [122, 0]
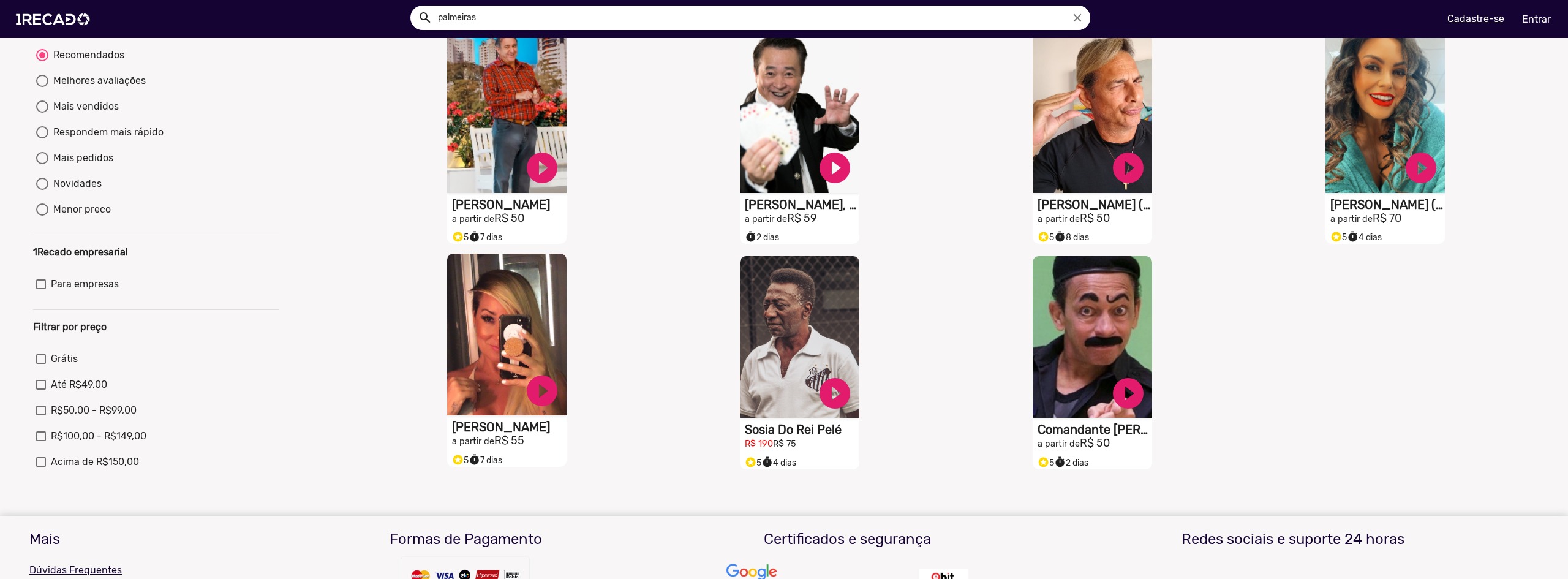
click at [494, 340] on video "S1RECADO vídeos dedicados para fãs e empresas" at bounding box center [507, 334] width 119 height 162
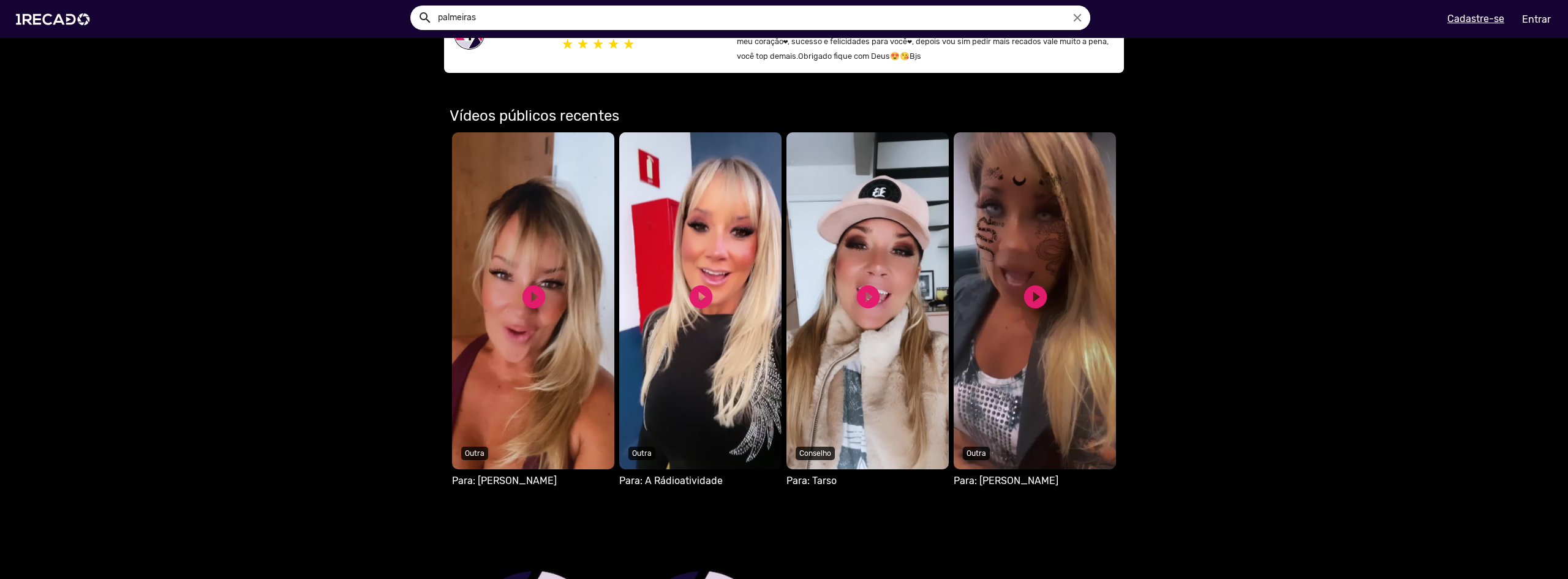
scroll to position [735, 0]
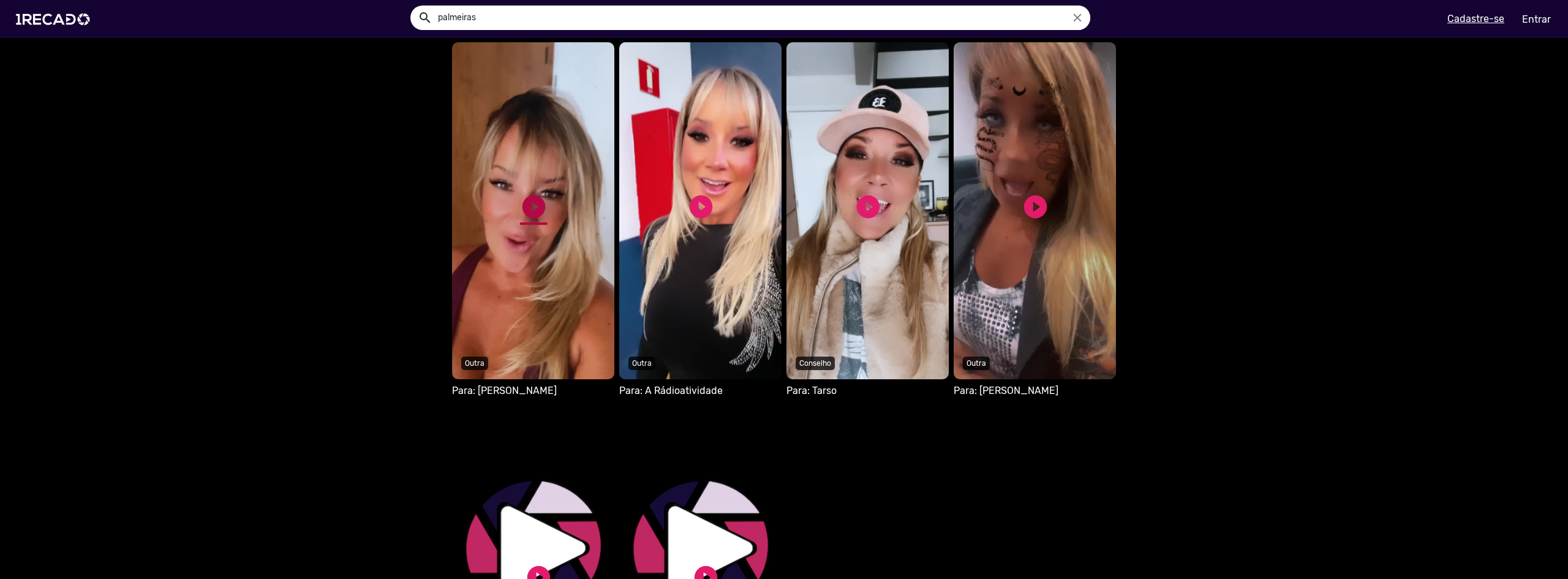
click at [531, 209] on link "play_circle_filled" at bounding box center [534, 206] width 28 height 28
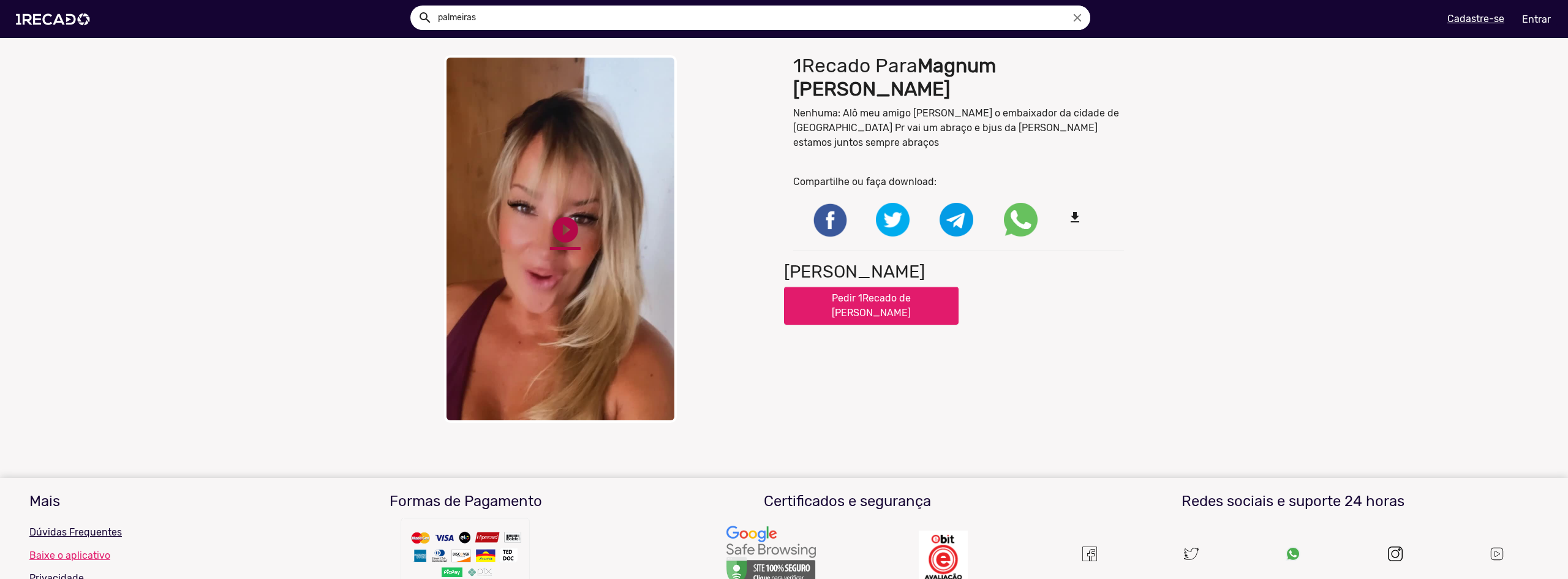
click at [554, 227] on link "play_circle_filled" at bounding box center [565, 230] width 31 height 31
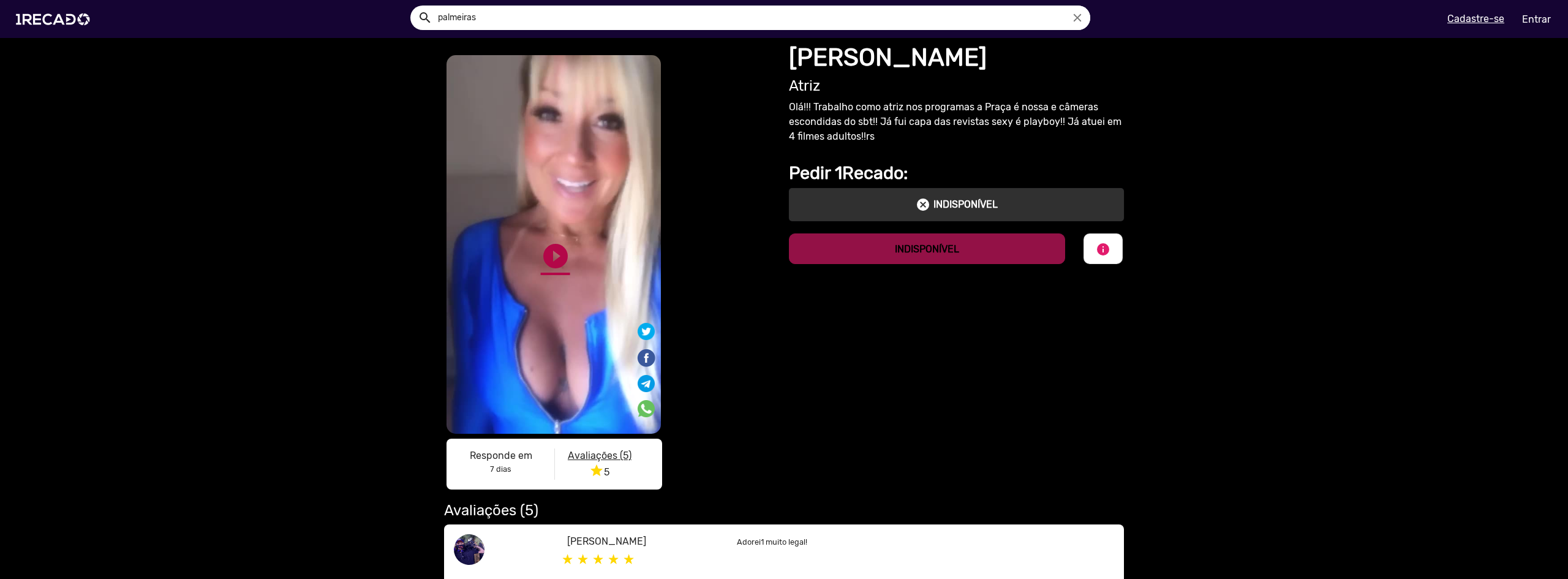
click at [554, 258] on link "play_circle_filled" at bounding box center [555, 256] width 30 height 30
click at [554, 258] on link "pause_circle" at bounding box center [555, 256] width 30 height 30
click at [550, 252] on link "play_circle_filled" at bounding box center [555, 256] width 30 height 30
click at [77, 27] on img at bounding box center [56, 19] width 93 height 52
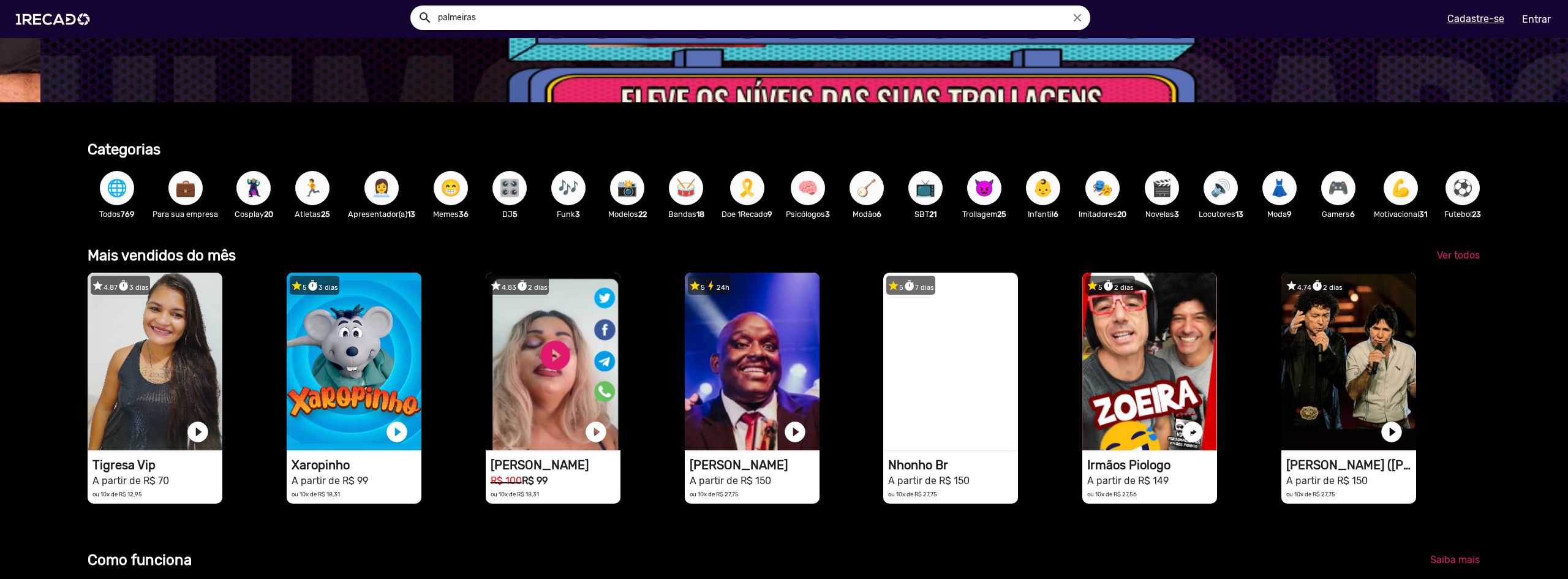
scroll to position [0, 4676]
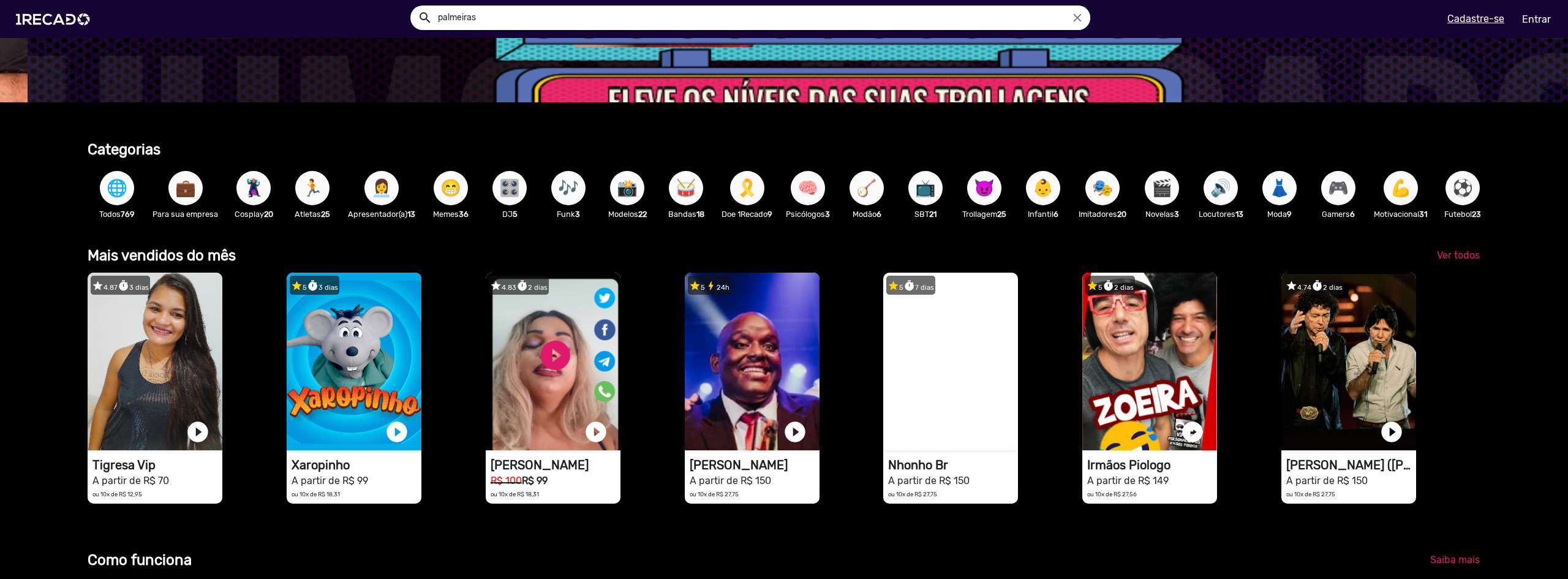
click at [872, 193] on span "🪕" at bounding box center [867, 188] width 21 height 35
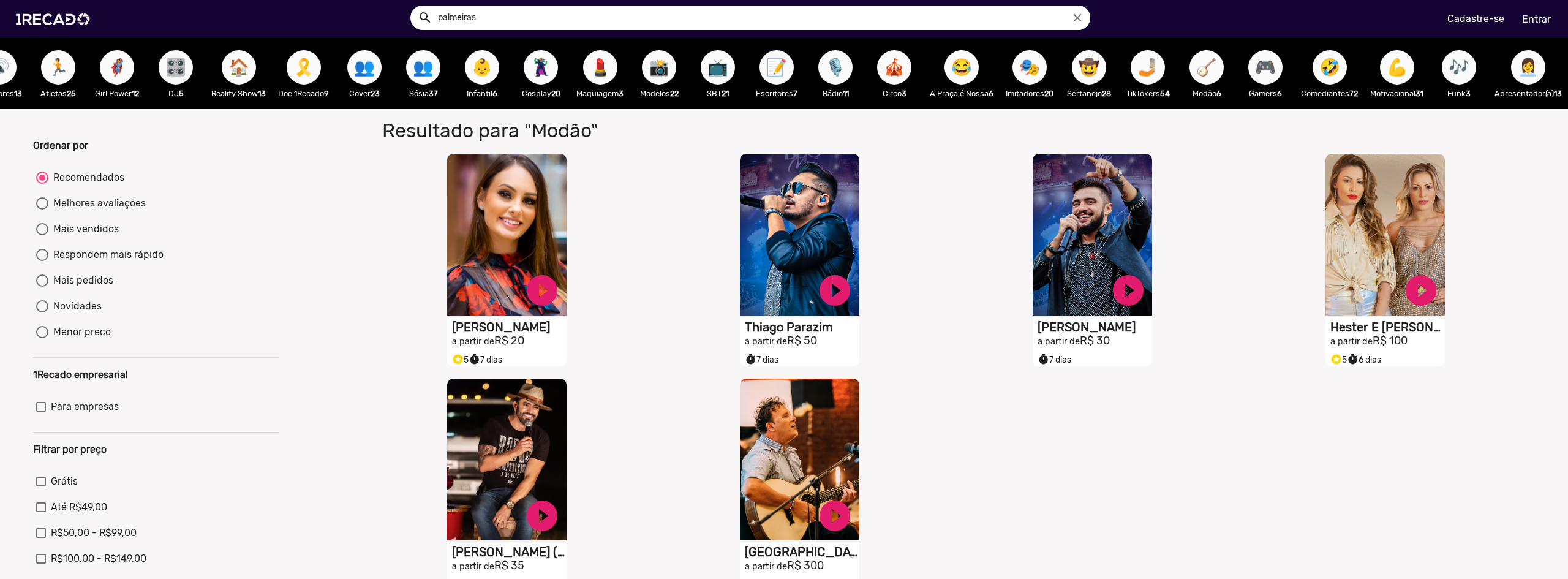
scroll to position [0, 887]
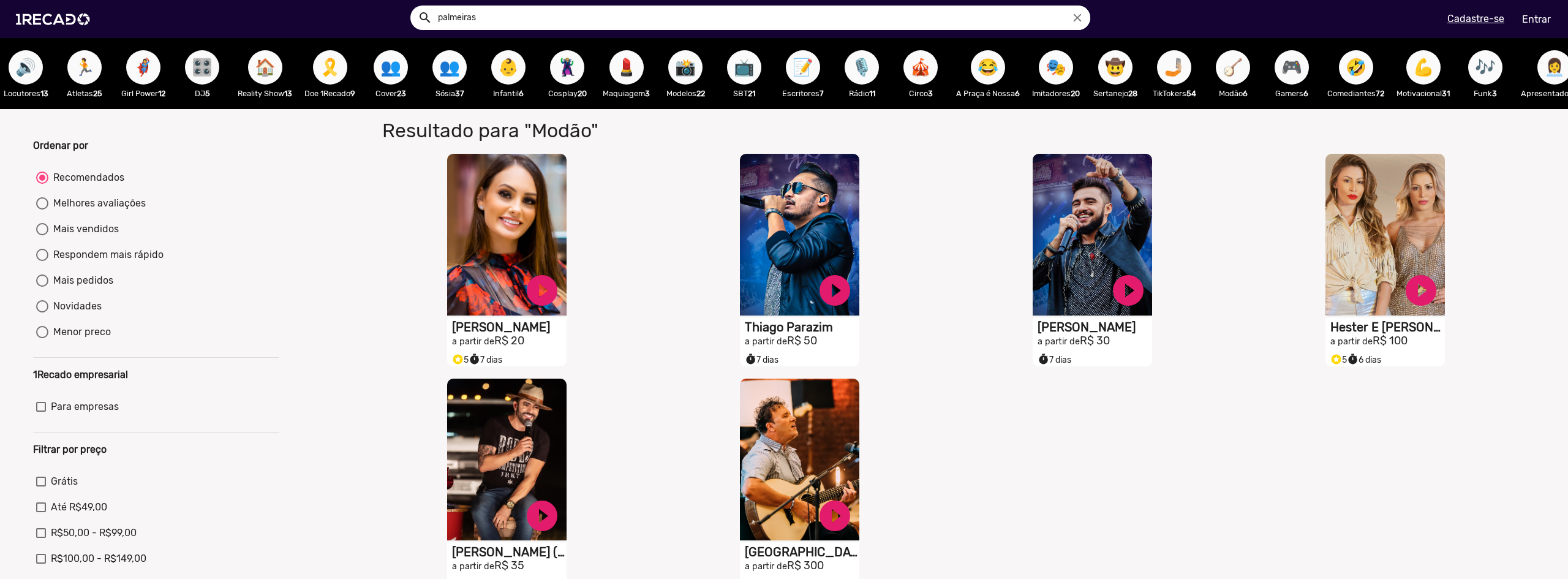
click at [745, 69] on span "📺" at bounding box center [744, 67] width 21 height 35
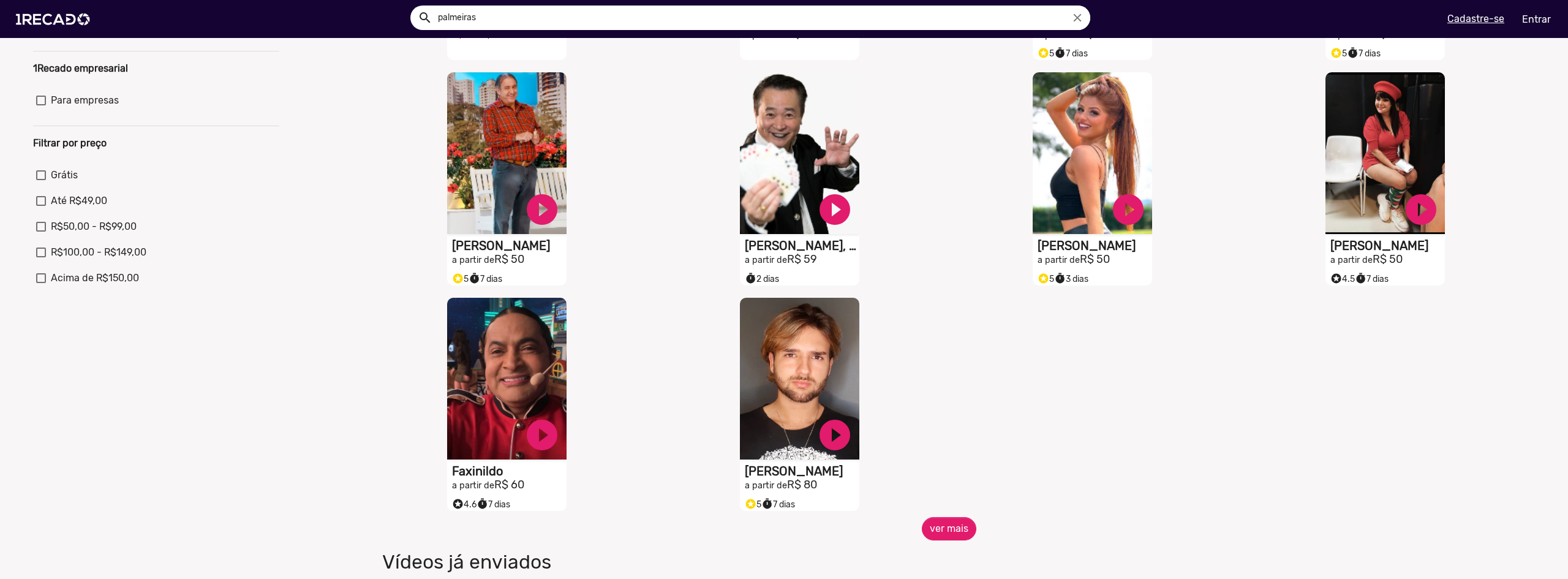
scroll to position [429, 0]
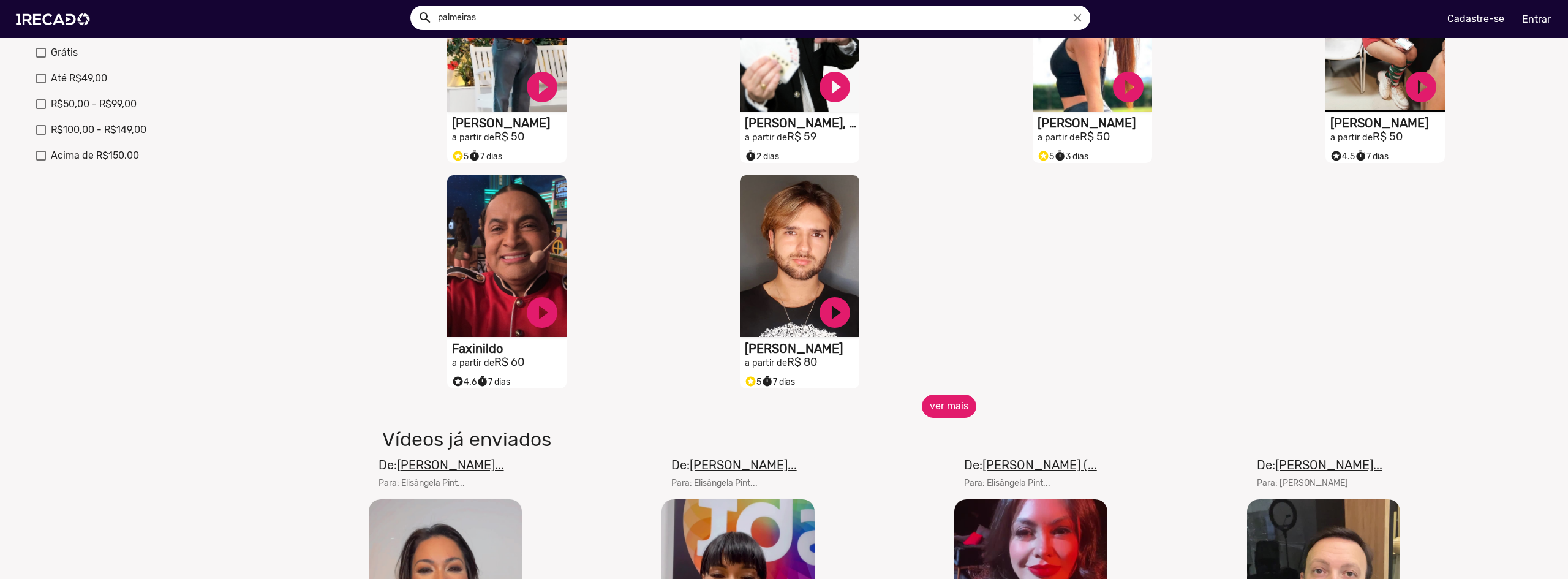
click at [953, 411] on button "ver mais" at bounding box center [949, 406] width 54 height 23
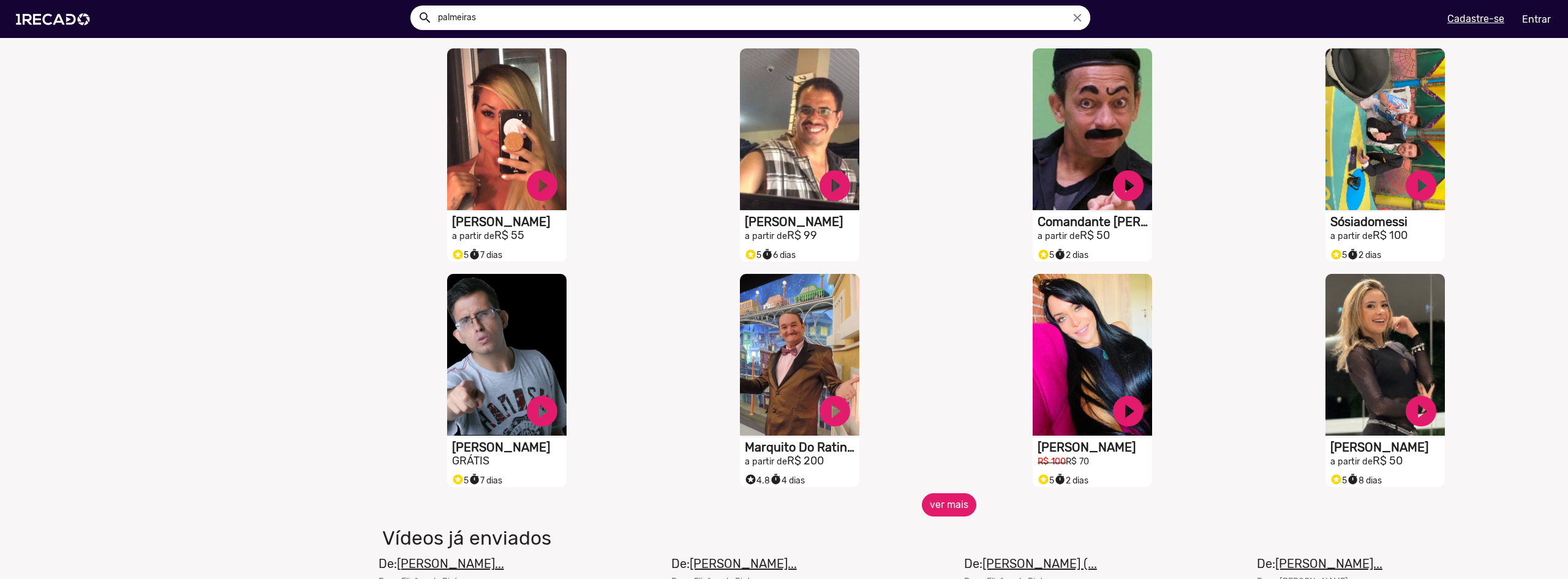
scroll to position [797, 0]
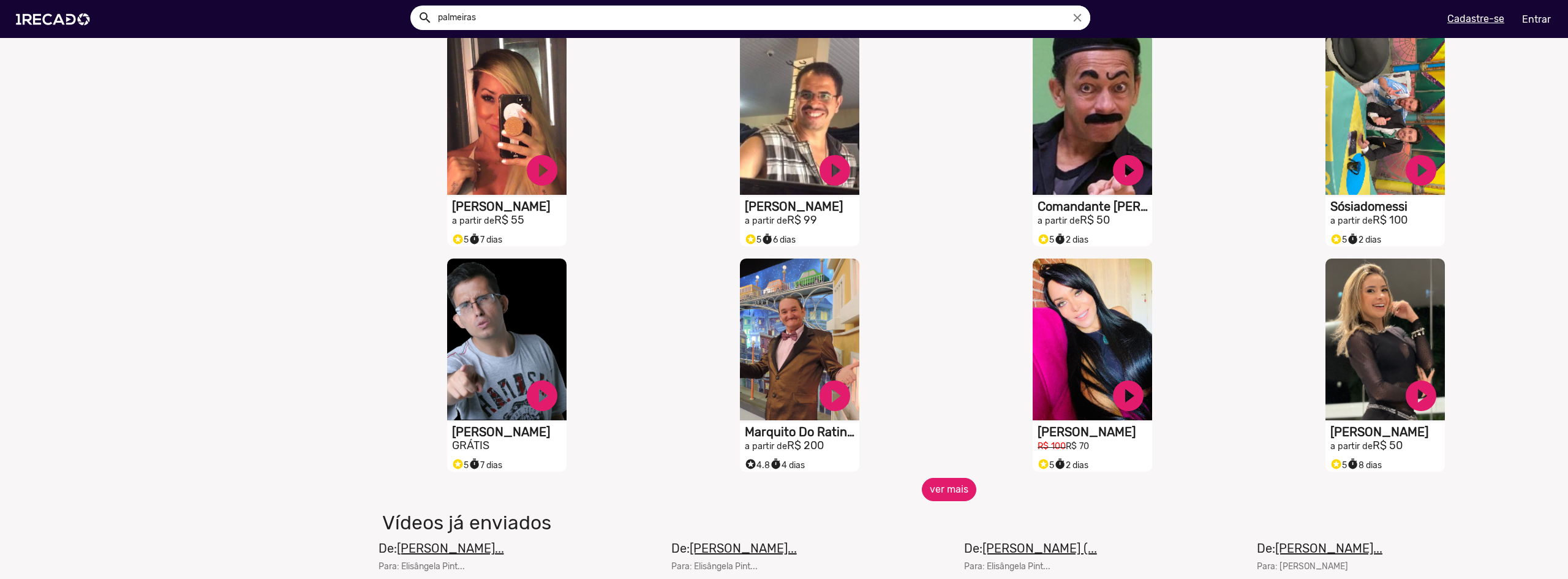
click at [944, 496] on button "ver mais" at bounding box center [949, 489] width 54 height 23
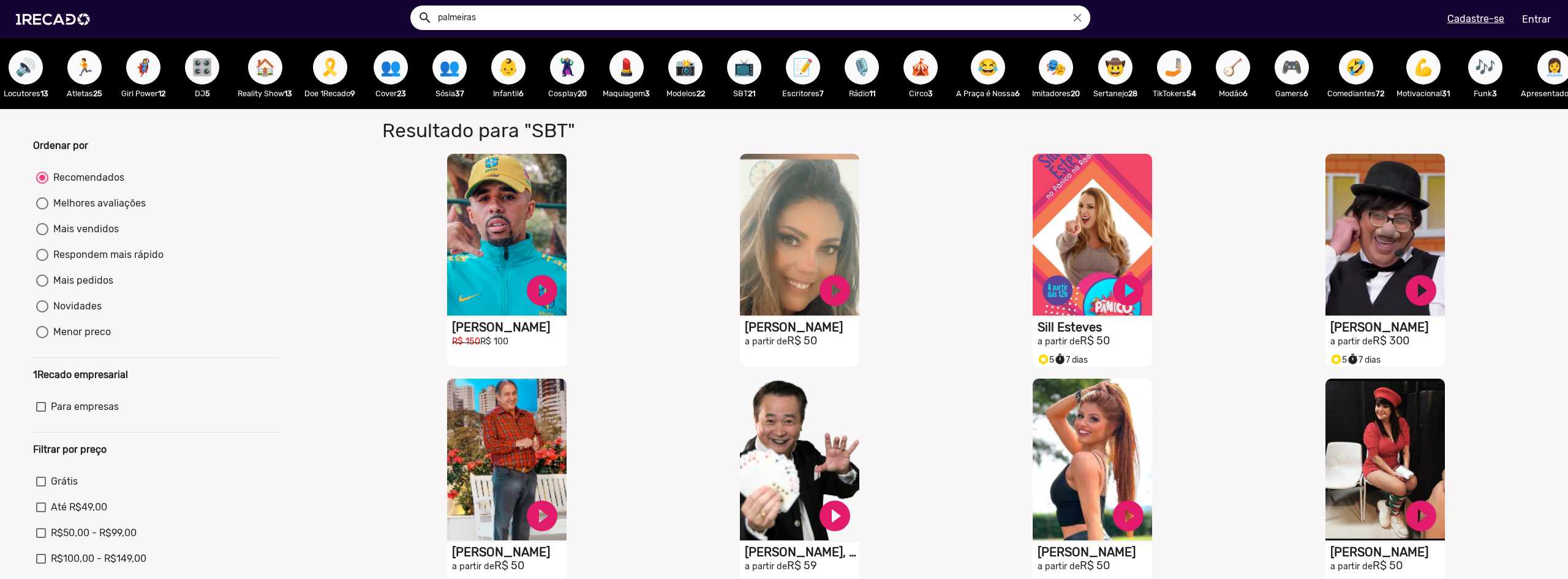
scroll to position [0, 941]
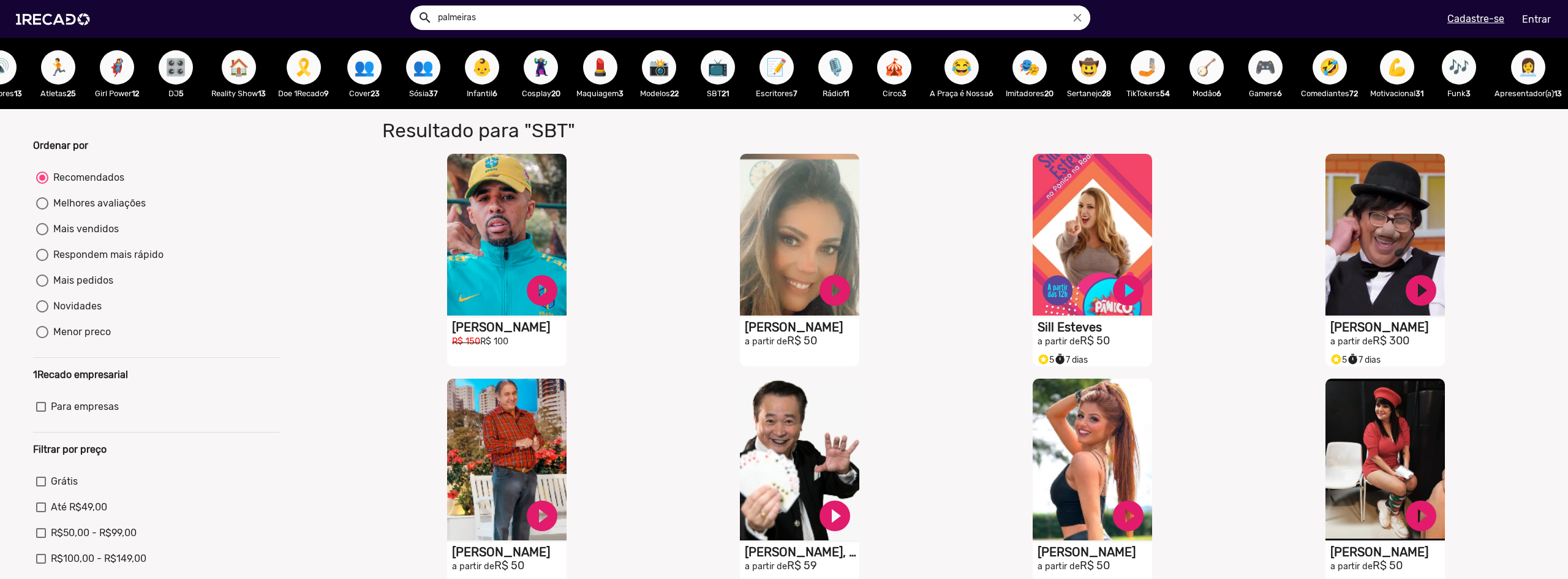
click at [1532, 71] on button "👩‍💼" at bounding box center [1528, 67] width 35 height 35
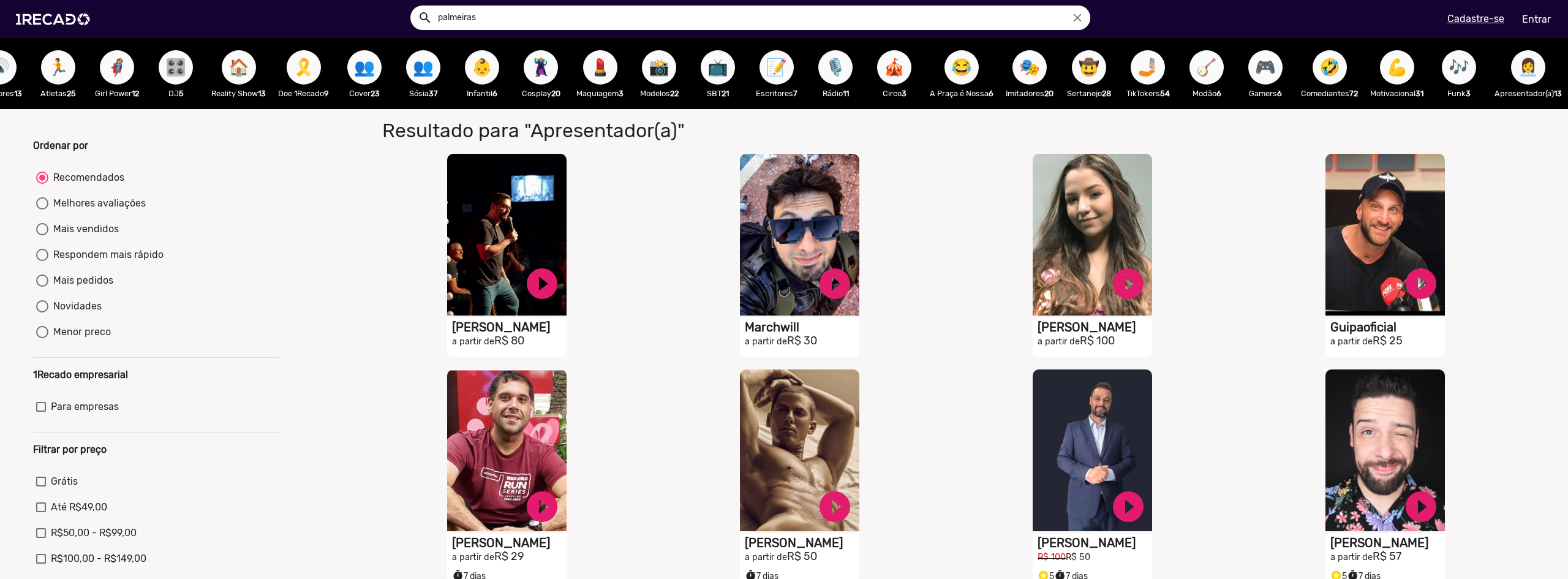
click at [229, 80] on span "🏠" at bounding box center [239, 67] width 21 height 35
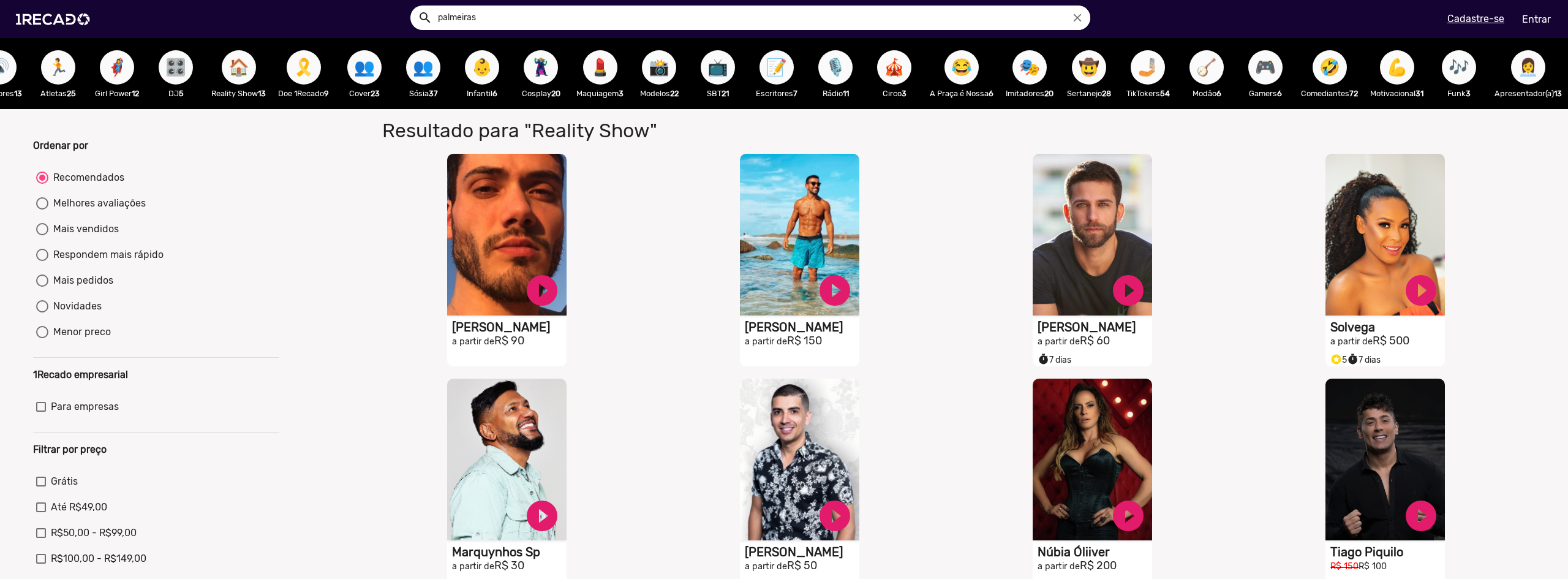
click at [1137, 66] on span "🤳🏼" at bounding box center [1148, 67] width 21 height 35
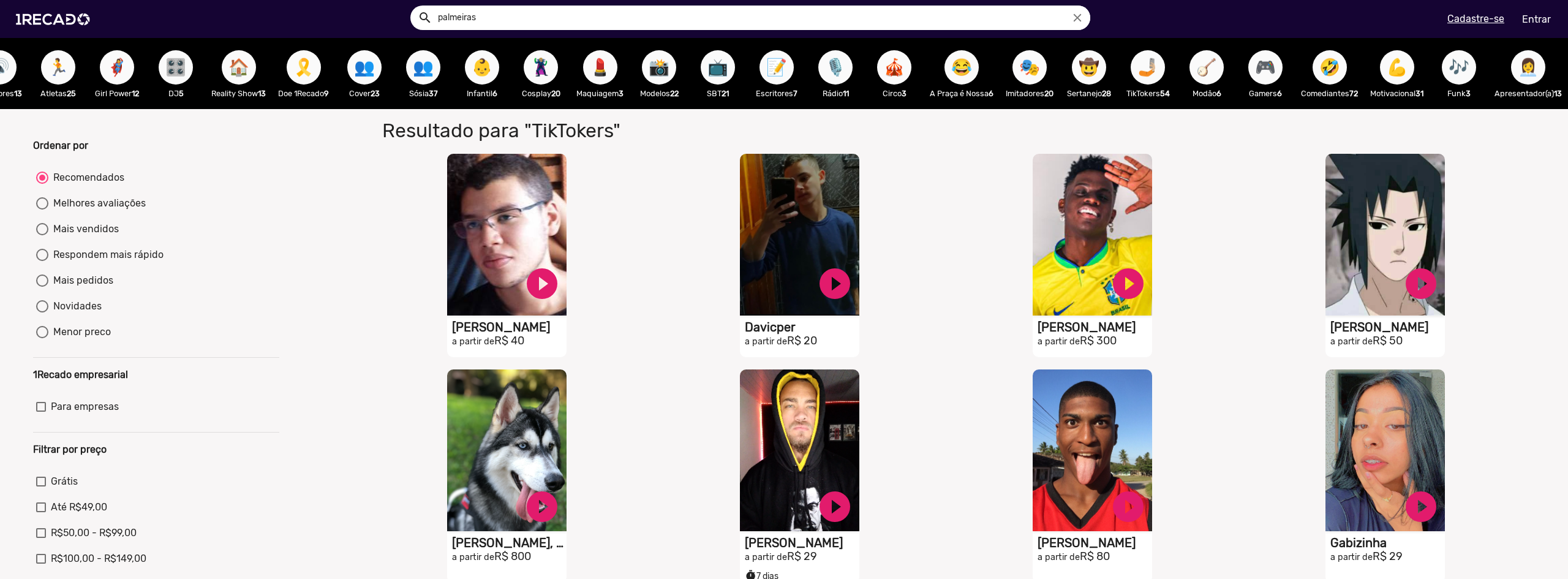
click at [1030, 76] on div "🎭 Imitadores 20" at bounding box center [1029, 73] width 60 height 71
click at [1019, 66] on span "🎭" at bounding box center [1030, 67] width 21 height 35
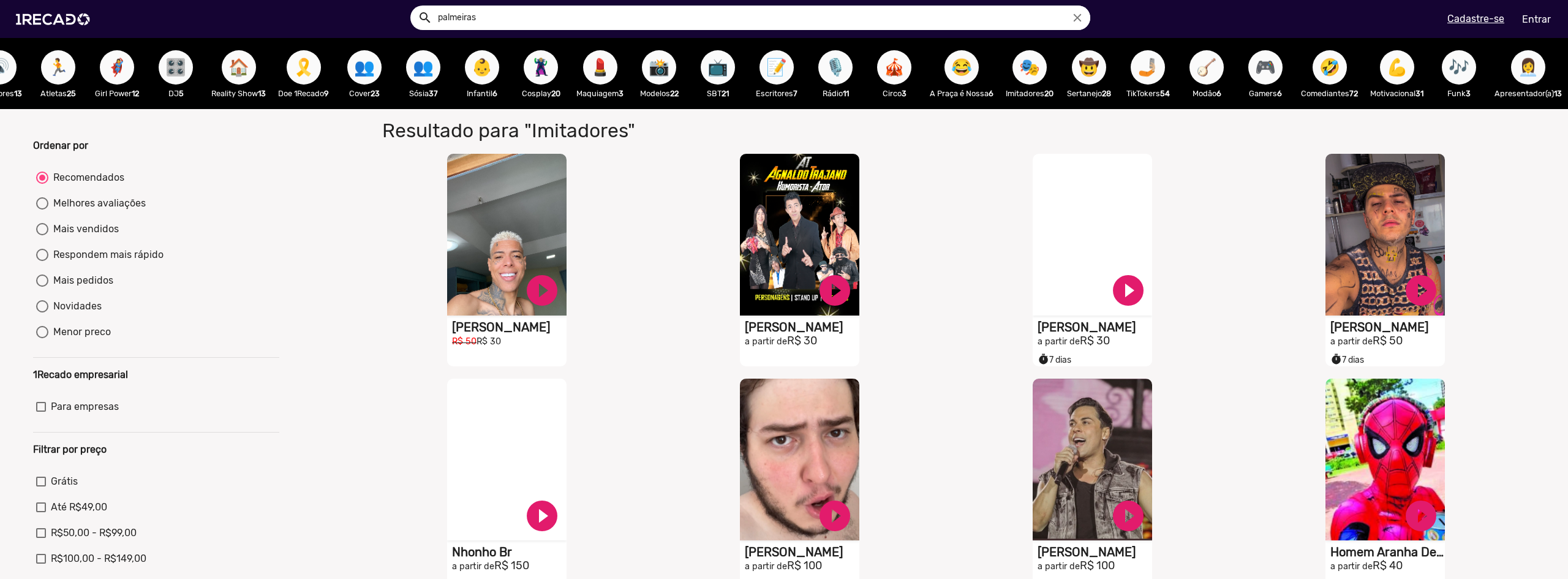
scroll to position [61, 0]
